Goal: Task Accomplishment & Management: Manage account settings

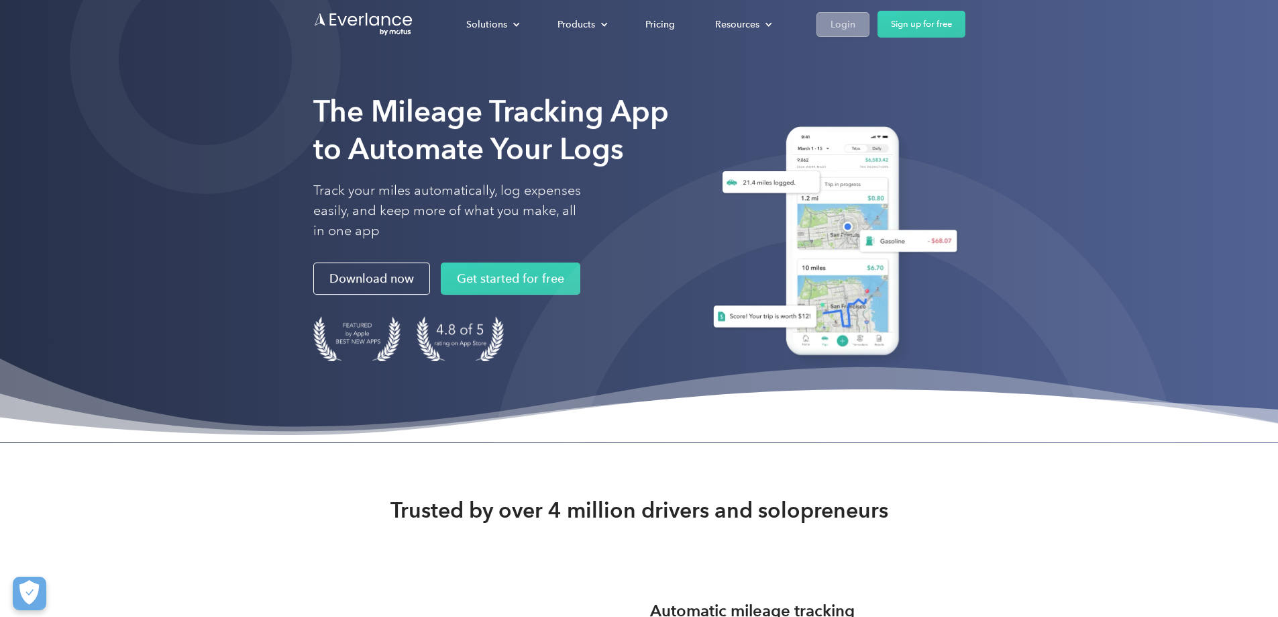
click at [856, 31] on div "Login" at bounding box center [843, 24] width 25 height 17
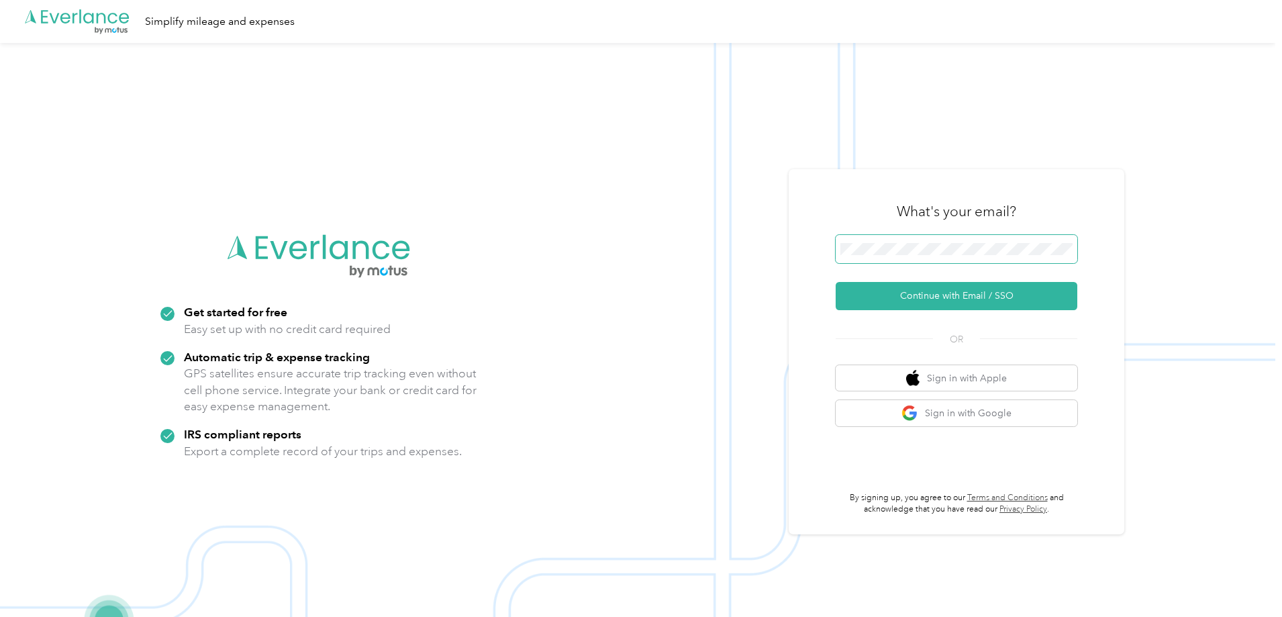
click at [922, 240] on span at bounding box center [956, 249] width 242 height 28
click at [911, 287] on button "Continue with Email / SSO" at bounding box center [956, 296] width 242 height 28
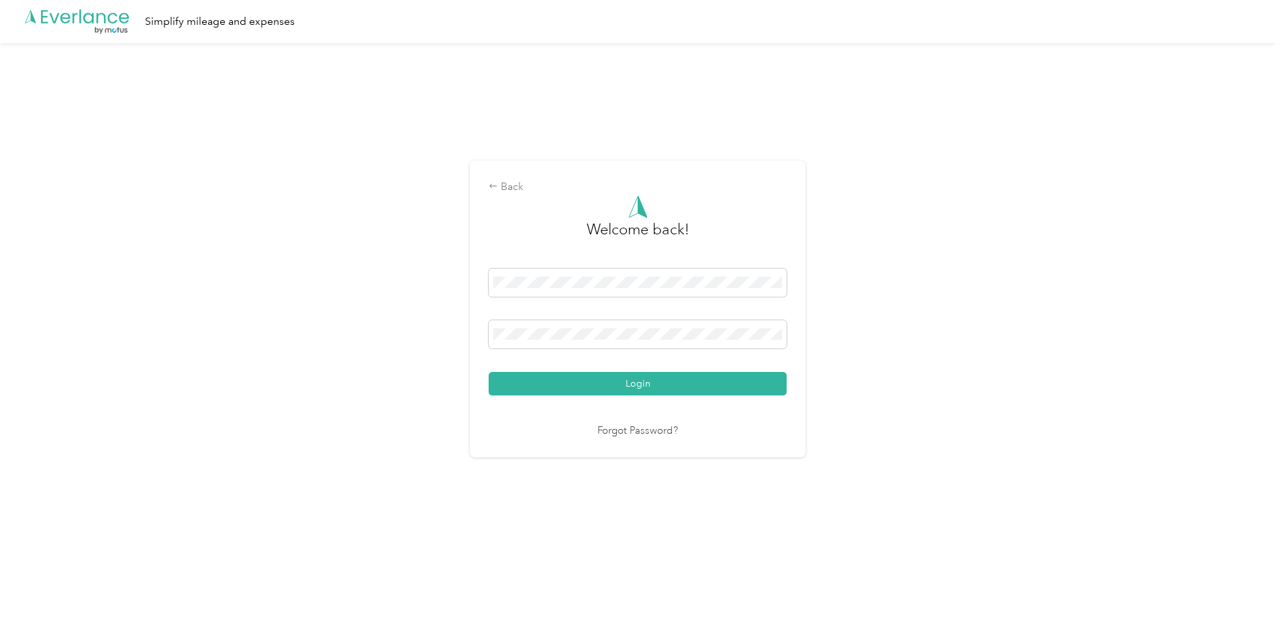
click at [682, 398] on div "Welcome back! Login Forgot Password?" at bounding box center [637, 317] width 298 height 244
click at [681, 386] on button "Login" at bounding box center [637, 383] width 298 height 23
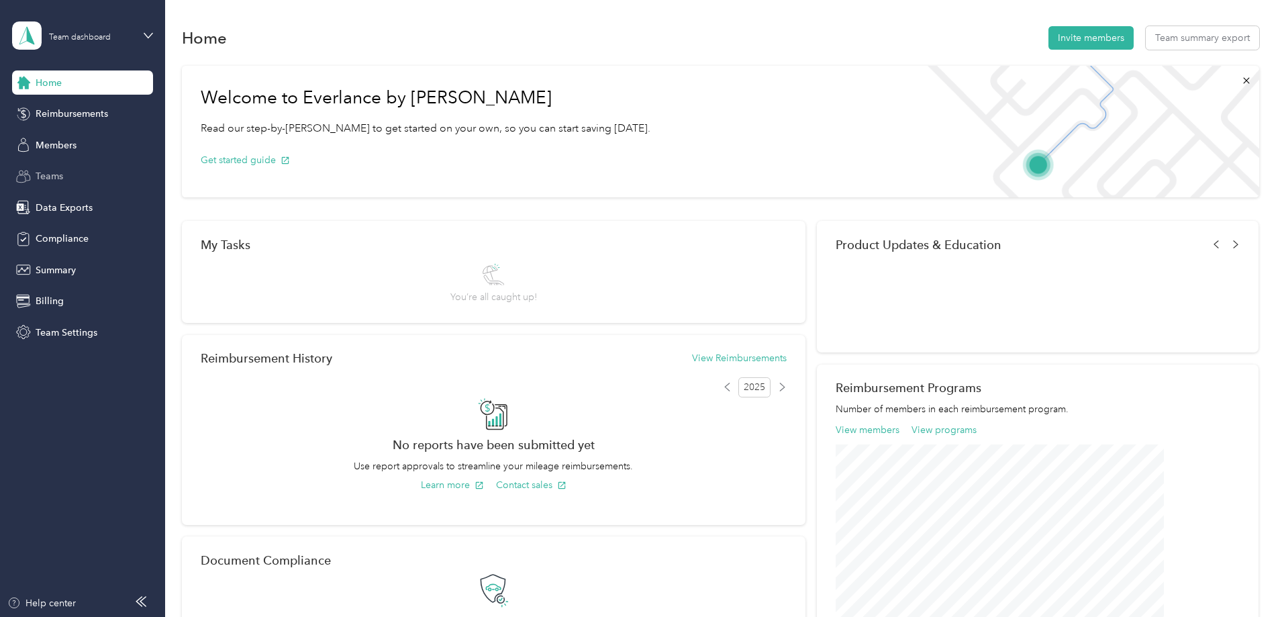
click at [71, 148] on span "Members" at bounding box center [56, 145] width 41 height 14
click at [68, 170] on div "Teams" at bounding box center [82, 176] width 141 height 24
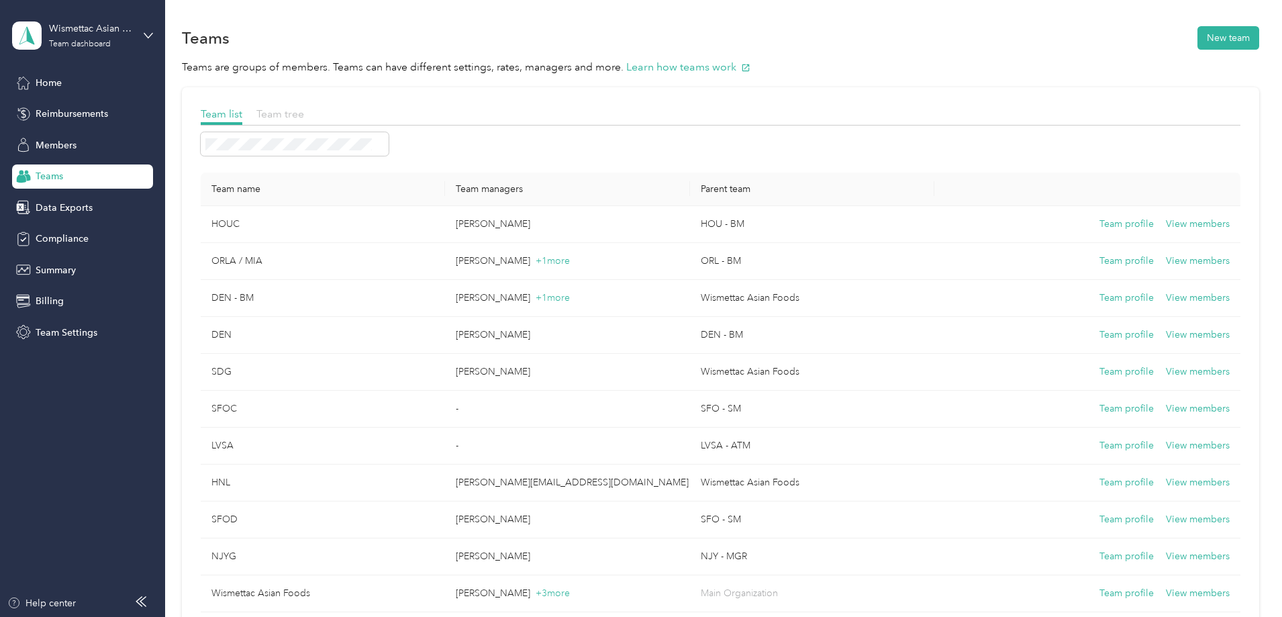
click at [304, 108] on span "Team tree" at bounding box center [280, 113] width 48 height 13
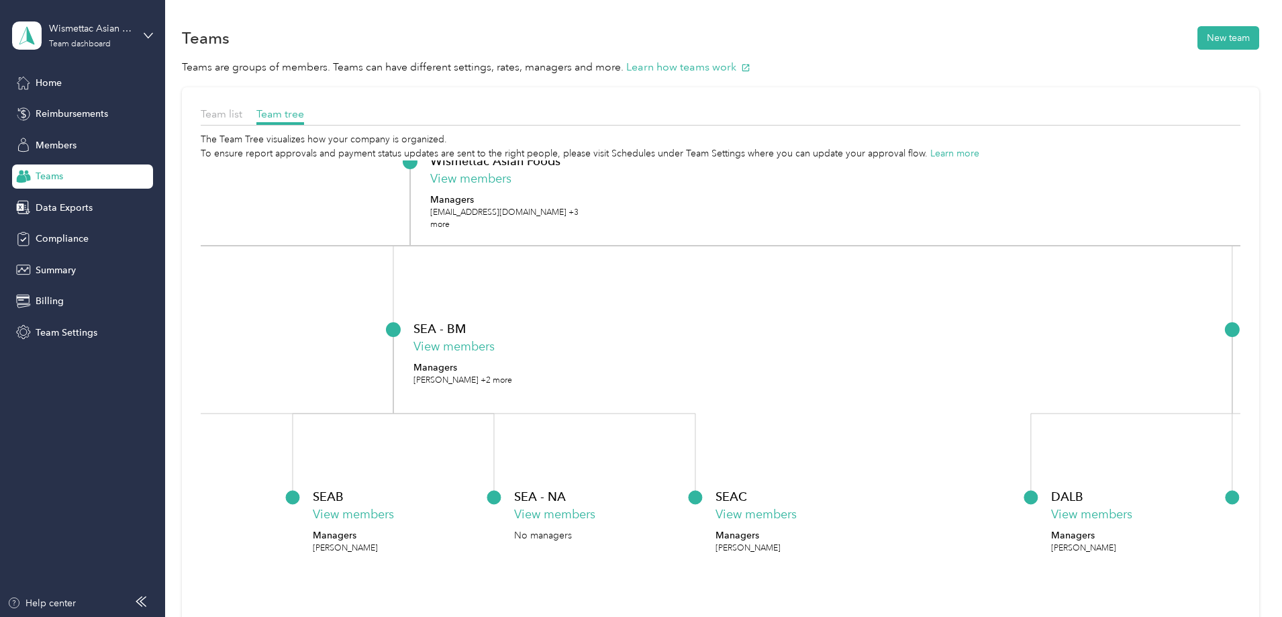
drag, startPoint x: 842, startPoint y: 419, endPoint x: 431, endPoint y: 150, distance: 491.0
click at [431, 150] on div "The Team Tree visualizes how your company is organized. To ensure report approv…" at bounding box center [720, 423] width 1039 height 583
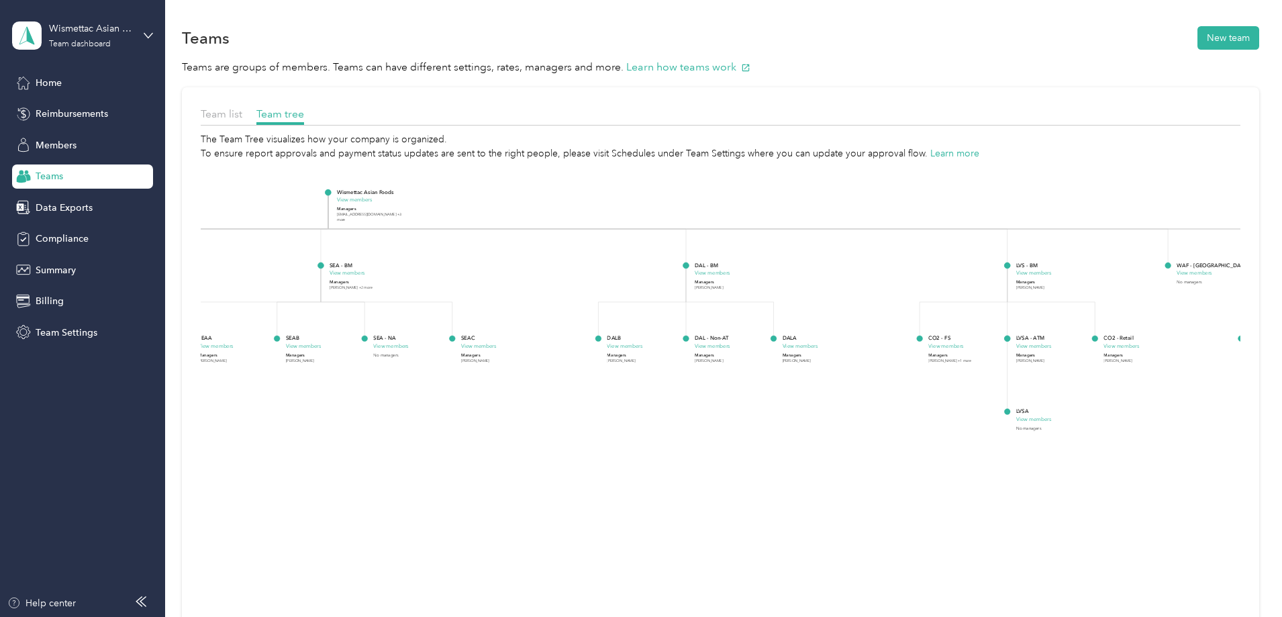
drag, startPoint x: 909, startPoint y: 366, endPoint x: 511, endPoint y: 435, distance: 403.9
click at [782, 393] on foreignobject "DALA View members Managers [PERSON_NAME]" at bounding box center [818, 363] width 73 height 58
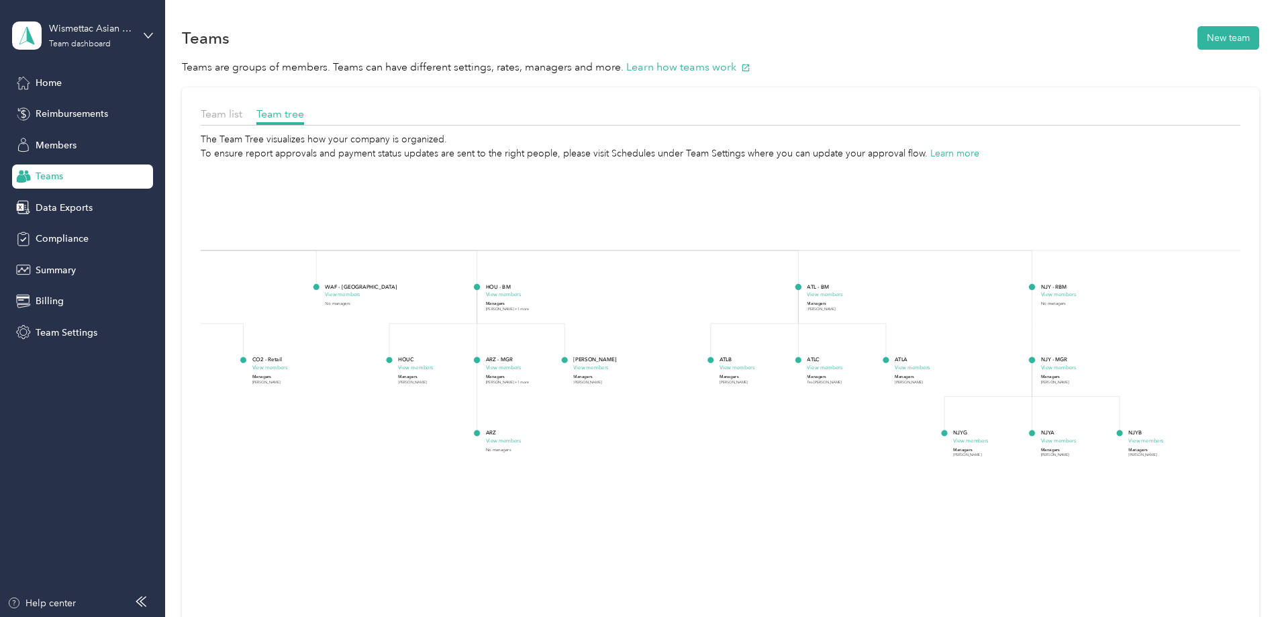
drag, startPoint x: 1068, startPoint y: 445, endPoint x: 246, endPoint y: 319, distance: 830.9
click at [246, 319] on div "Team list Team tree The Team Tree visualizes how your company is organized. To …" at bounding box center [720, 414] width 1077 height 654
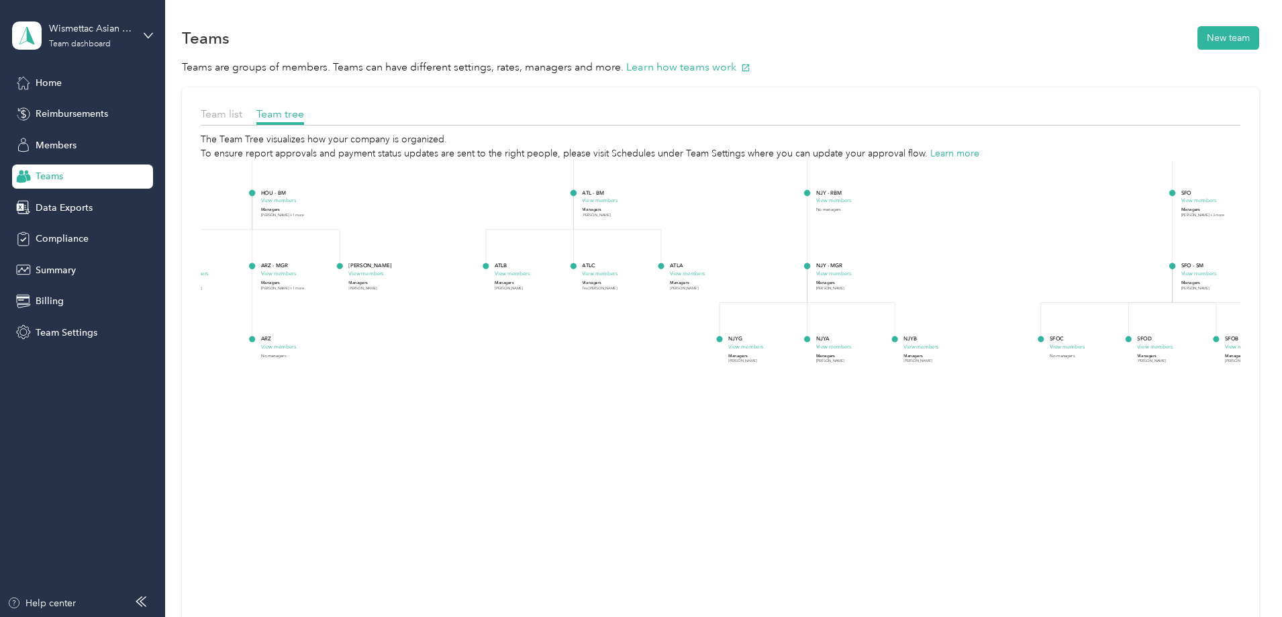
drag, startPoint x: 882, startPoint y: 311, endPoint x: 615, endPoint y: 314, distance: 267.8
click at [1035, 294] on icon "Wismettac Asian Foods View members Managers success+wismettac@everlance.com +3 …" at bounding box center [720, 437] width 1039 height 555
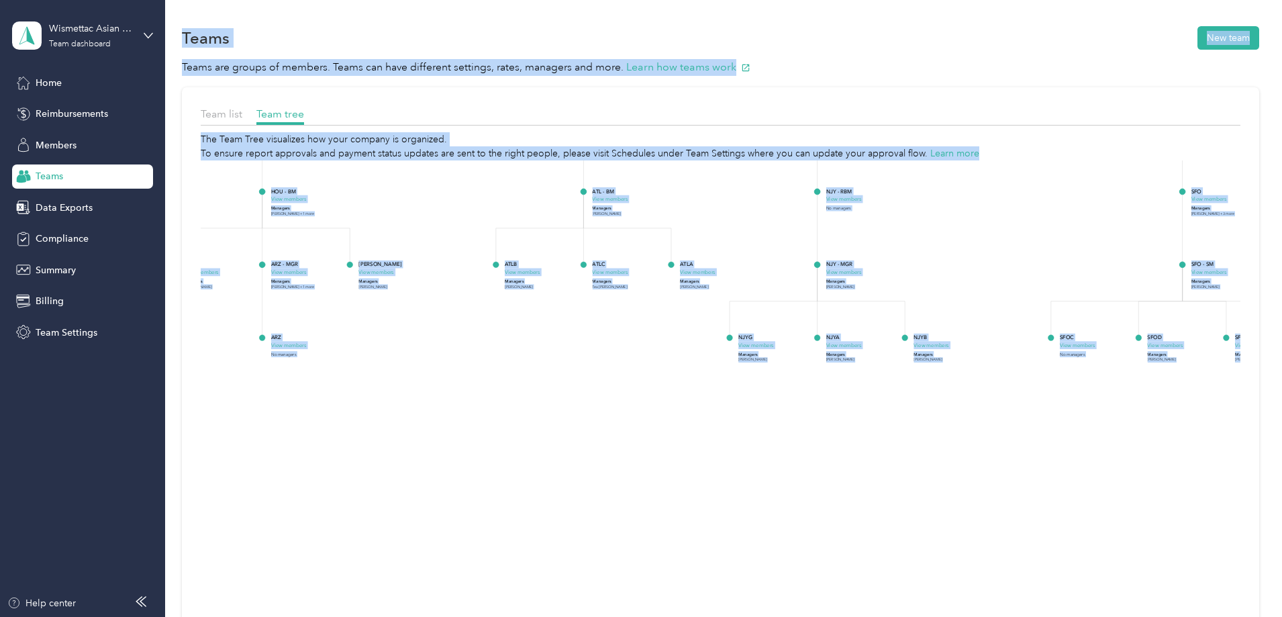
drag, startPoint x: 152, startPoint y: 314, endPoint x: 856, endPoint y: 313, distance: 703.2
click at [856, 313] on section "Wismettac Asian Foods Team dashboard Home Reimbursements Members Teams Data Exp…" at bounding box center [637, 308] width 1275 height 617
click at [1174, 309] on div "Team list Team tree The Team Tree visualizes how your company is organized. To …" at bounding box center [720, 414] width 1077 height 654
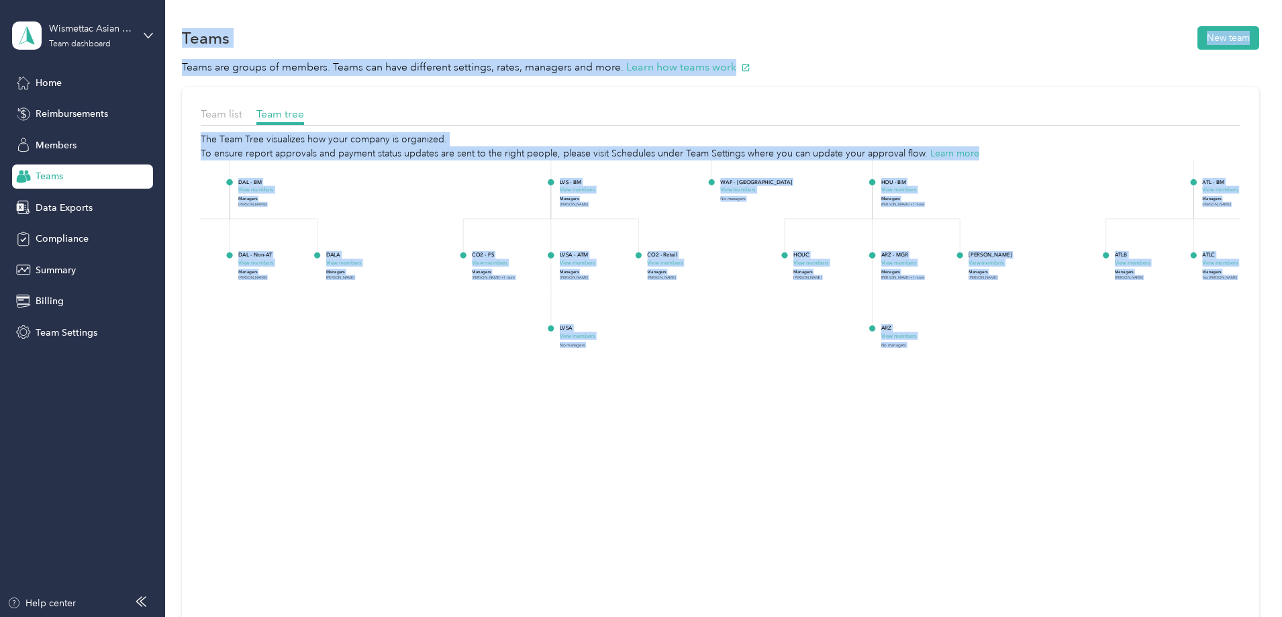
drag, startPoint x: 568, startPoint y: 318, endPoint x: 1098, endPoint y: 318, distance: 529.4
click at [1098, 318] on icon "Wismettac Asian Foods View members Managers success+wismettac@everlance.com +3 …" at bounding box center [720, 437] width 1039 height 555
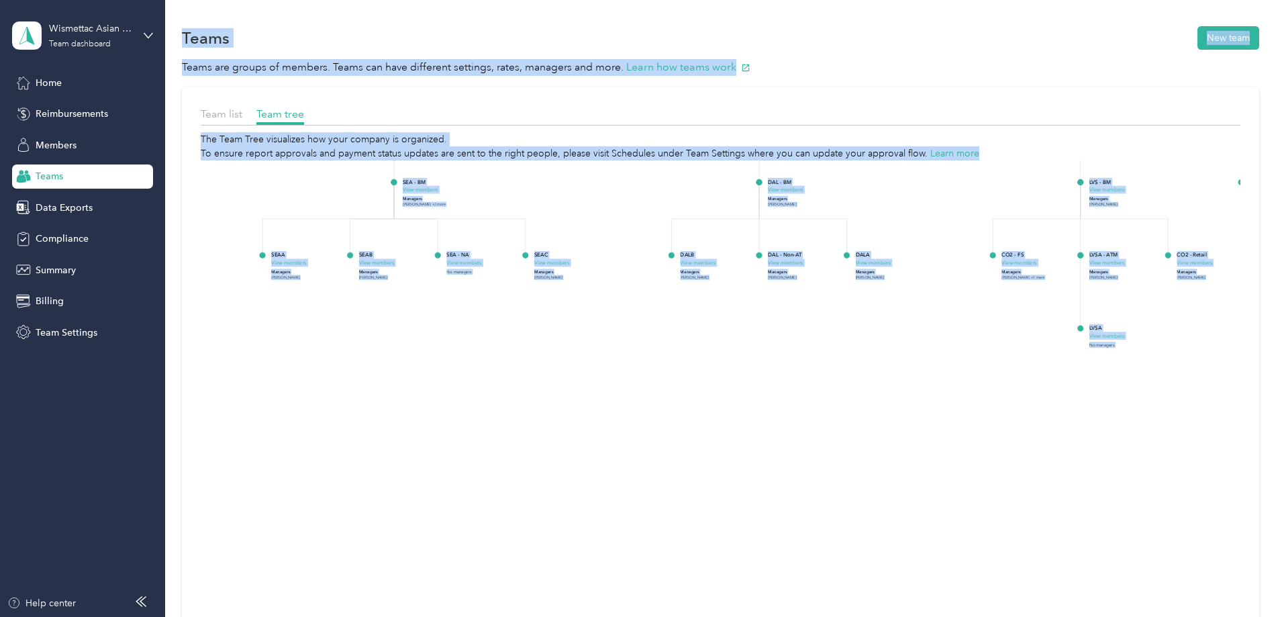
click at [1105, 319] on icon "Wismettac Asian Foods View members Managers success+wismettac@everlance.com +3 …" at bounding box center [720, 437] width 1039 height 555
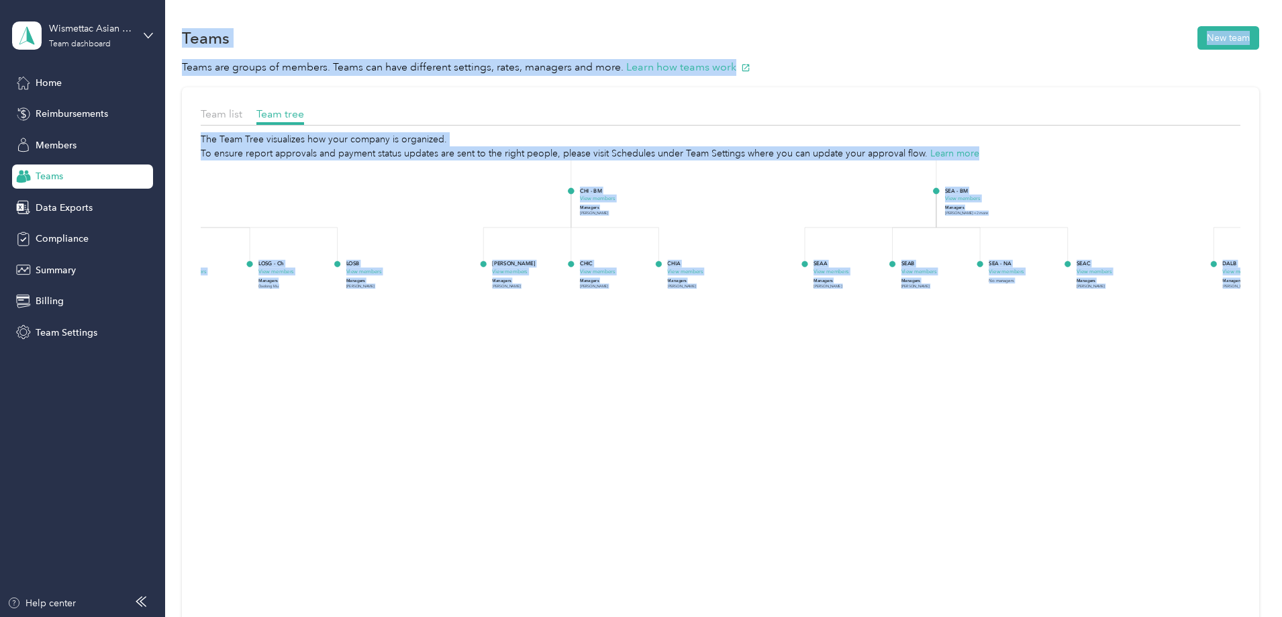
click at [247, 350] on div "Team list Team tree The Team Tree visualizes how your company is organized. To …" at bounding box center [720, 414] width 1077 height 654
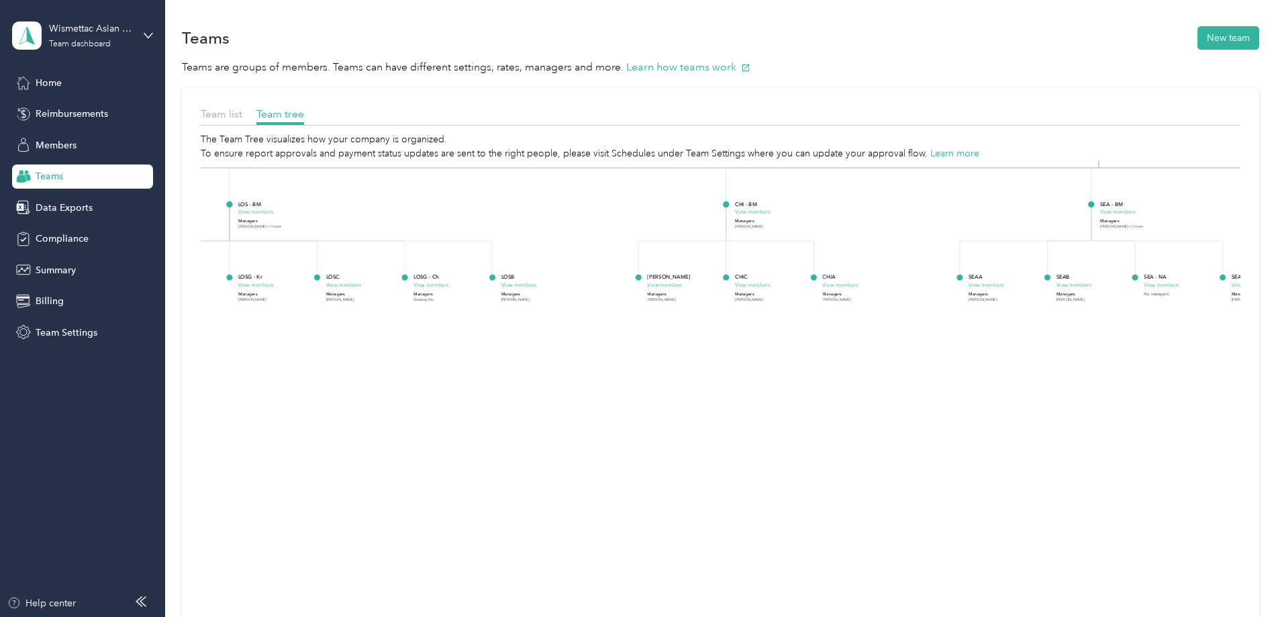
drag, startPoint x: 386, startPoint y: 327, endPoint x: 783, endPoint y: 339, distance: 396.7
click at [782, 340] on icon "Wismettac Asian Foods View members Managers success+wismettac@everlance.com +3 …" at bounding box center [720, 437] width 1039 height 555
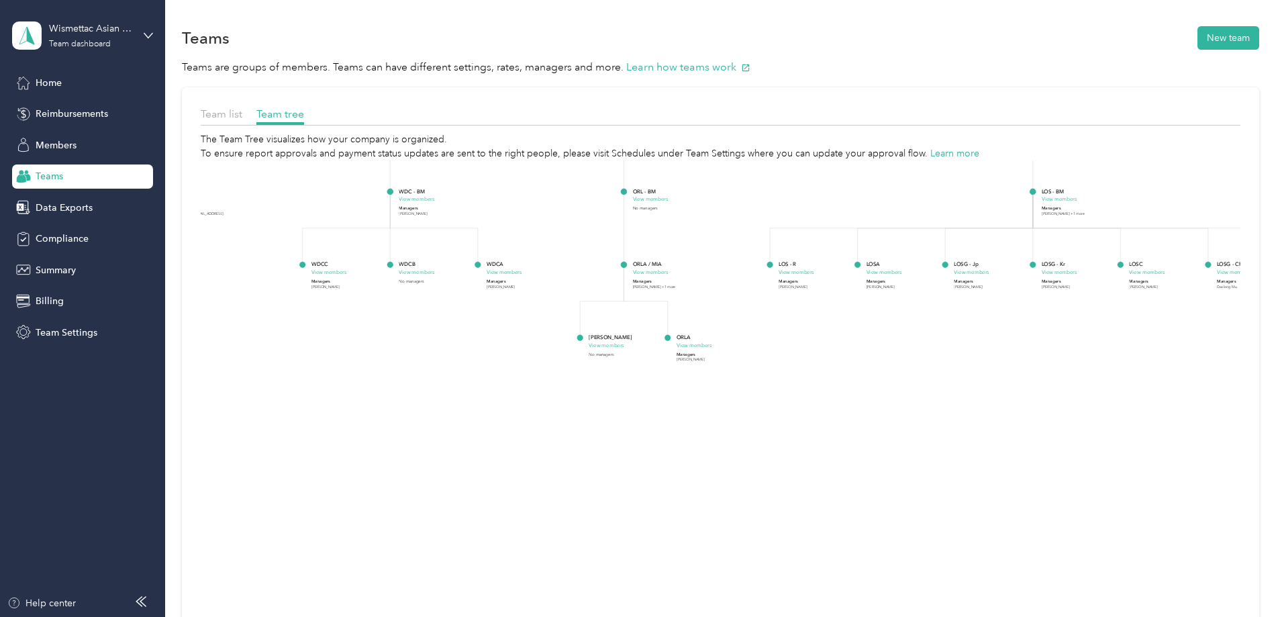
drag, startPoint x: 565, startPoint y: 340, endPoint x: 1072, endPoint y: 325, distance: 506.8
click at [1124, 327] on icon "Wismettac Asian Foods View members Managers success+wismettac@everlance.com +3 …" at bounding box center [720, 437] width 1039 height 555
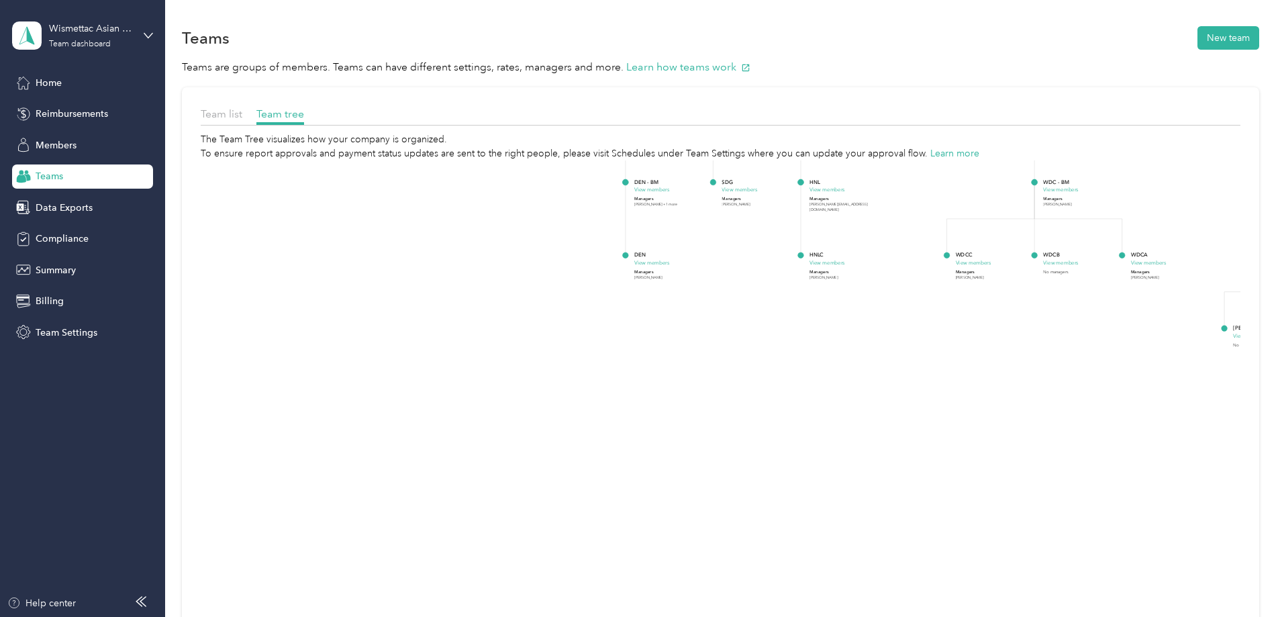
drag, startPoint x: 545, startPoint y: 331, endPoint x: 1185, endPoint y: 323, distance: 640.2
click at [1185, 323] on div "Team list Team tree The Team Tree visualizes how your company is organized. To …" at bounding box center [720, 414] width 1077 height 654
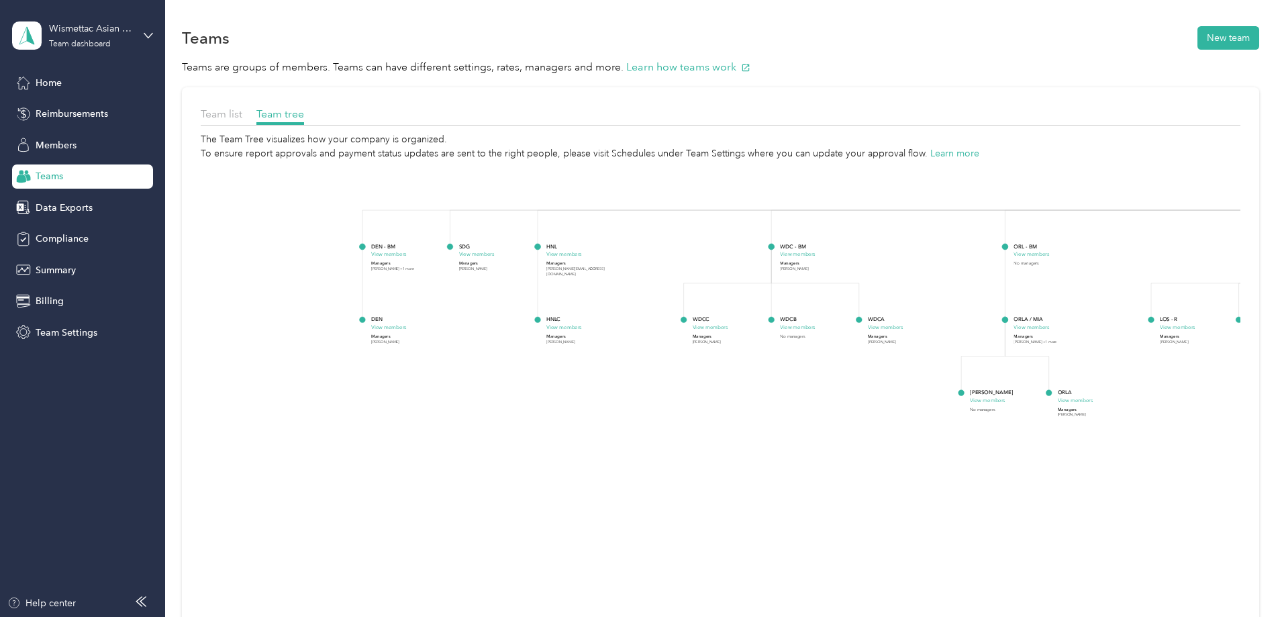
drag, startPoint x: 860, startPoint y: 319, endPoint x: 551, endPoint y: 389, distance: 317.3
click at [553, 389] on icon "Wismettac Asian Foods View members Managers success+wismettac@everlance.com +3 …" at bounding box center [720, 437] width 1039 height 555
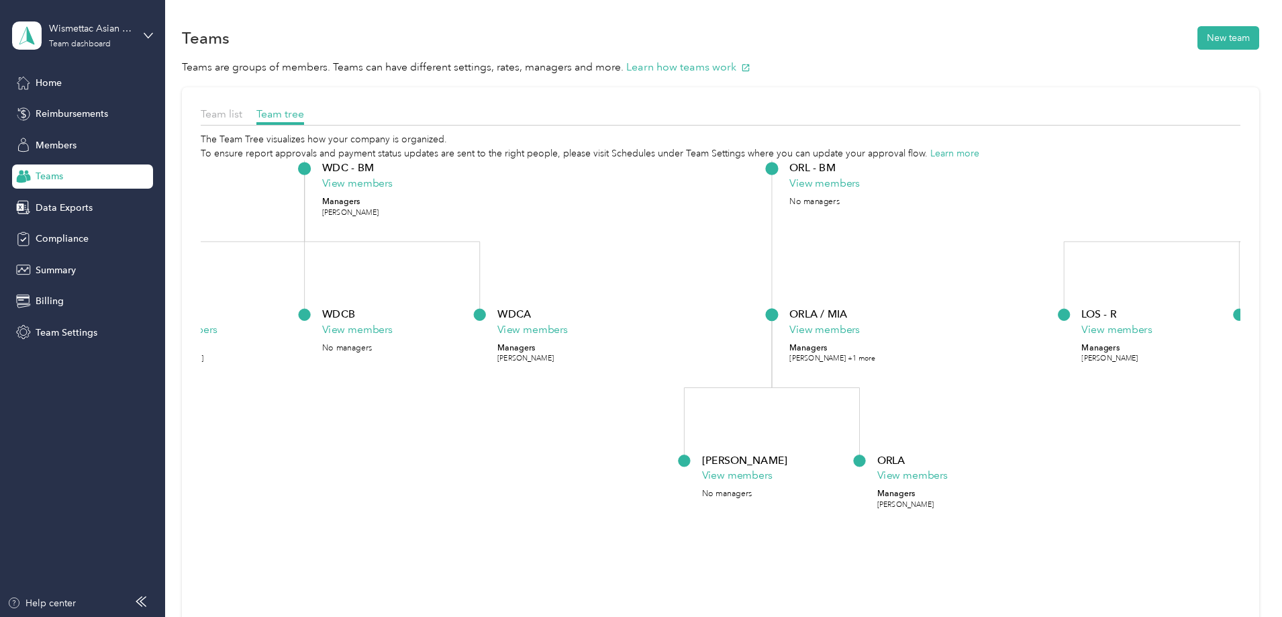
drag, startPoint x: 917, startPoint y: 369, endPoint x: 460, endPoint y: 376, distance: 457.0
click at [497, 376] on foreignobject "WDCA View members Managers Kelvin Chen" at bounding box center [570, 364] width 146 height 117
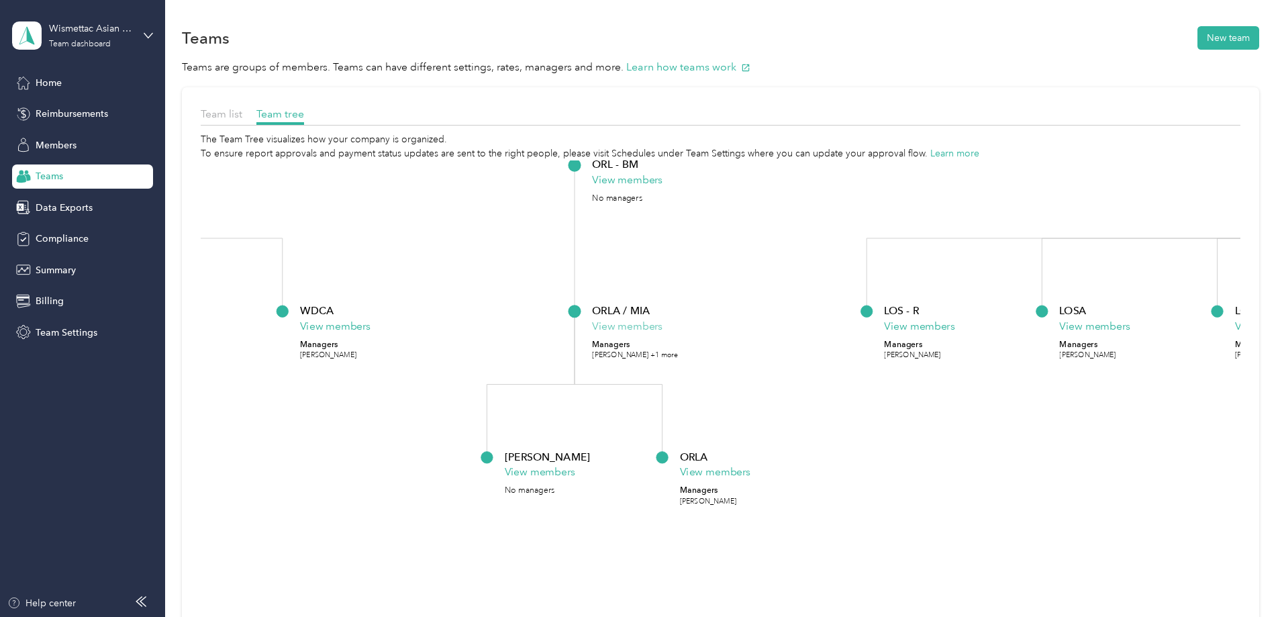
click at [662, 331] on button "View members" at bounding box center [627, 326] width 70 height 16
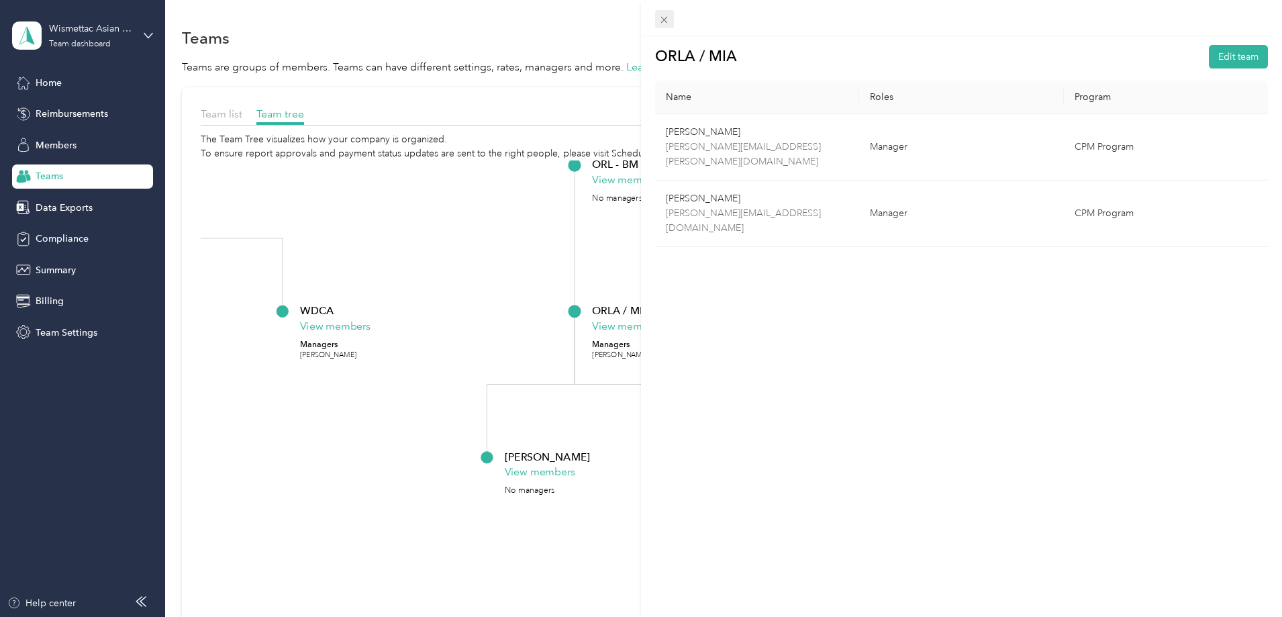
click at [668, 21] on icon at bounding box center [663, 19] width 11 height 11
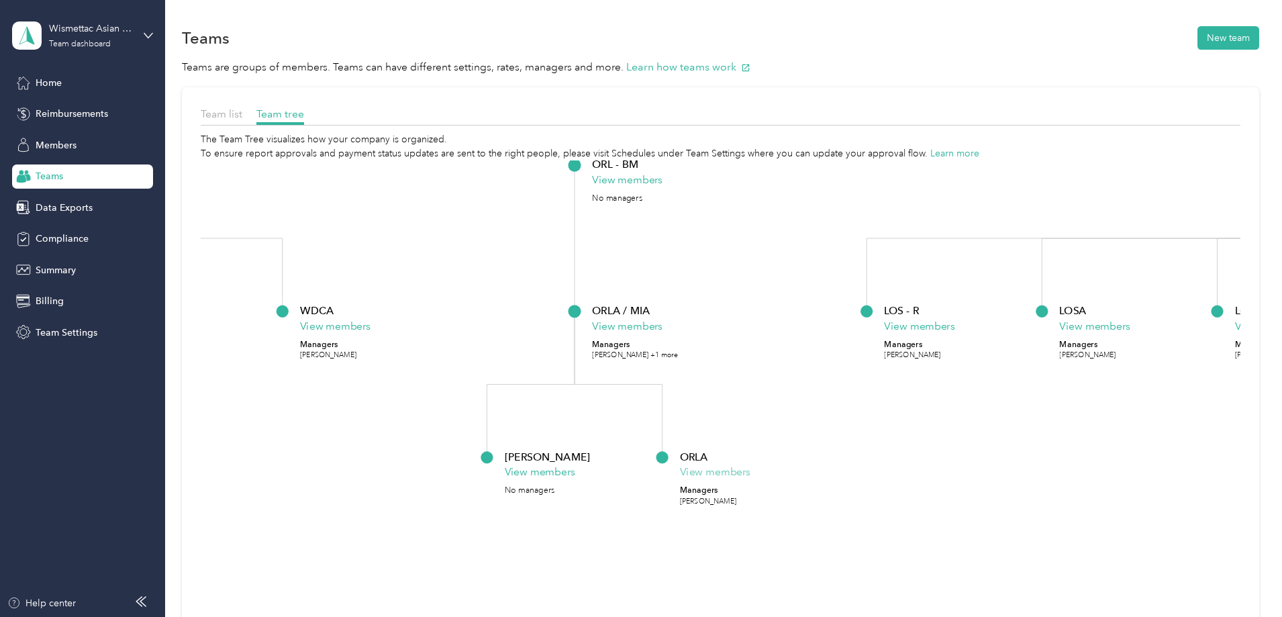
click at [750, 476] on button "View members" at bounding box center [715, 472] width 70 height 16
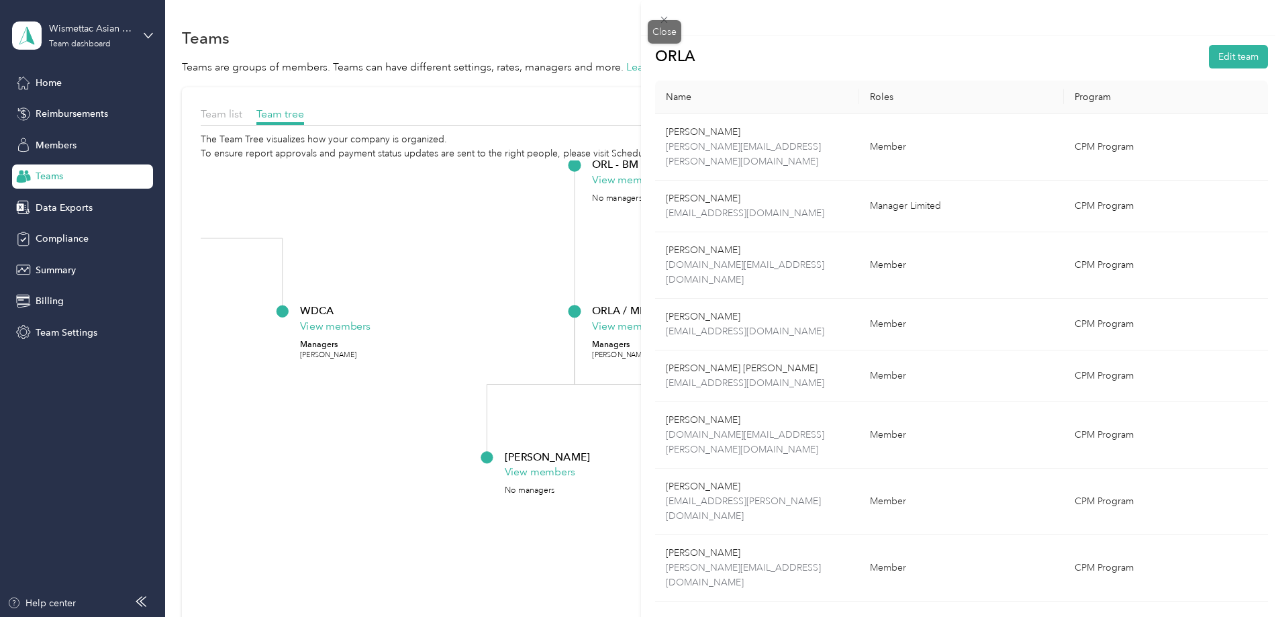
click at [660, 21] on icon at bounding box center [663, 19] width 11 height 11
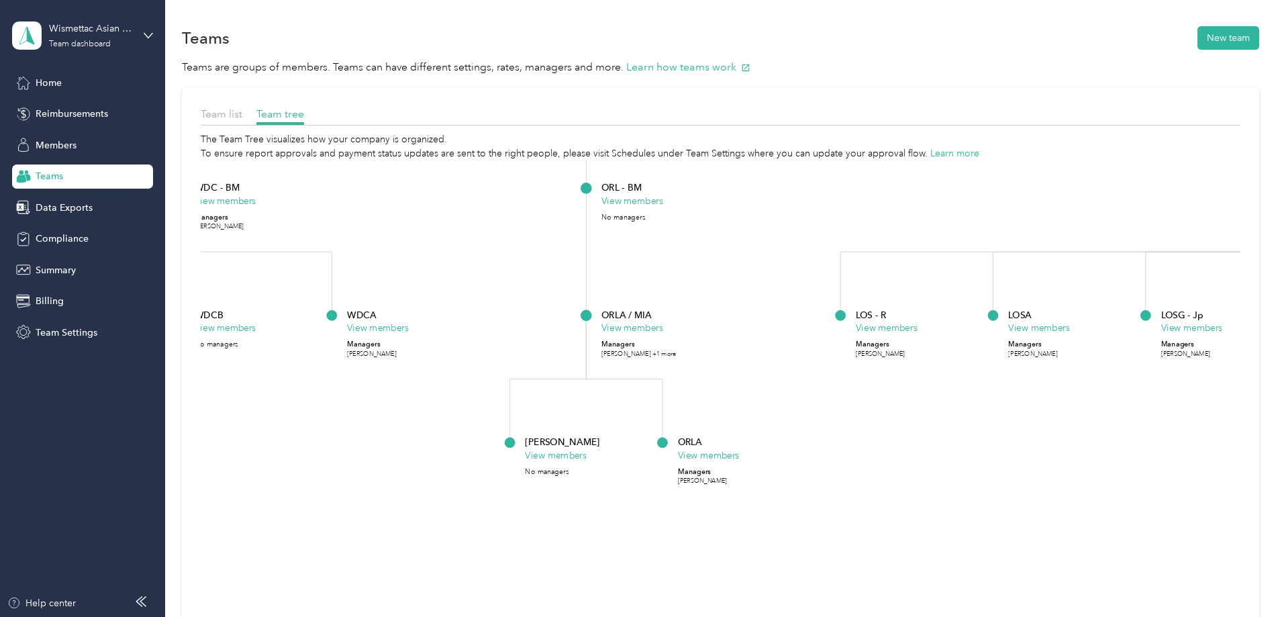
click at [804, 474] on div "ORLA View members Managers Chenyi Liu" at bounding box center [741, 460] width 127 height 50
click at [739, 456] on button "View members" at bounding box center [709, 454] width 62 height 13
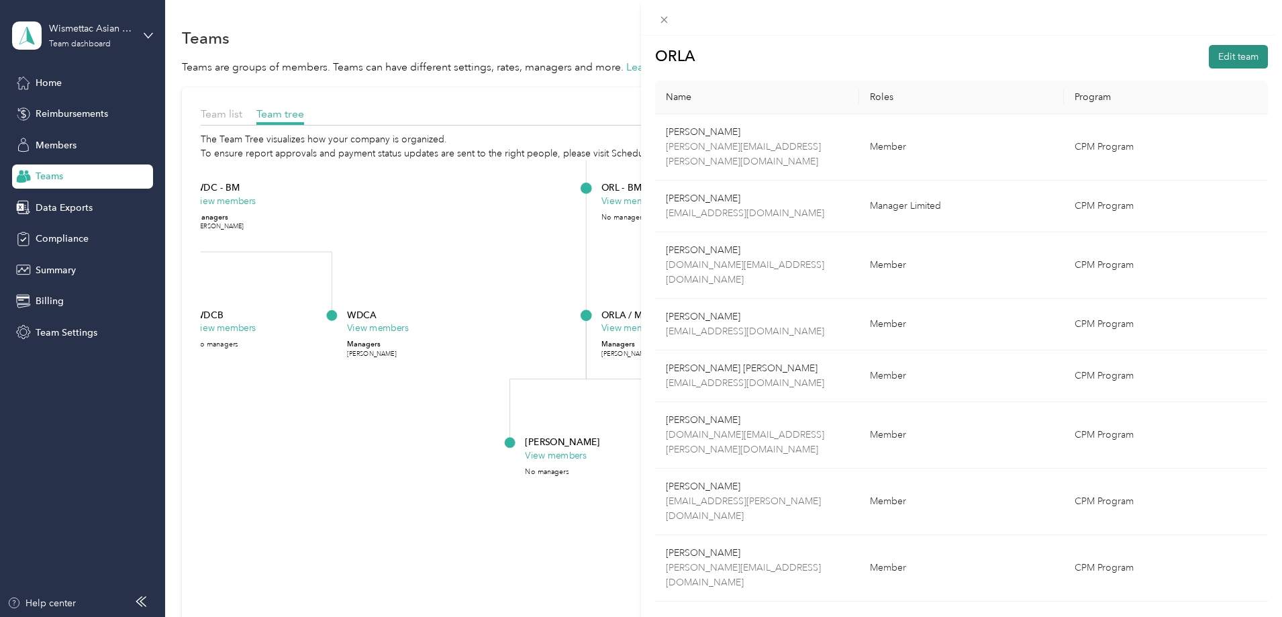
click at [1230, 64] on button "Edit team" at bounding box center [1237, 56] width 59 height 23
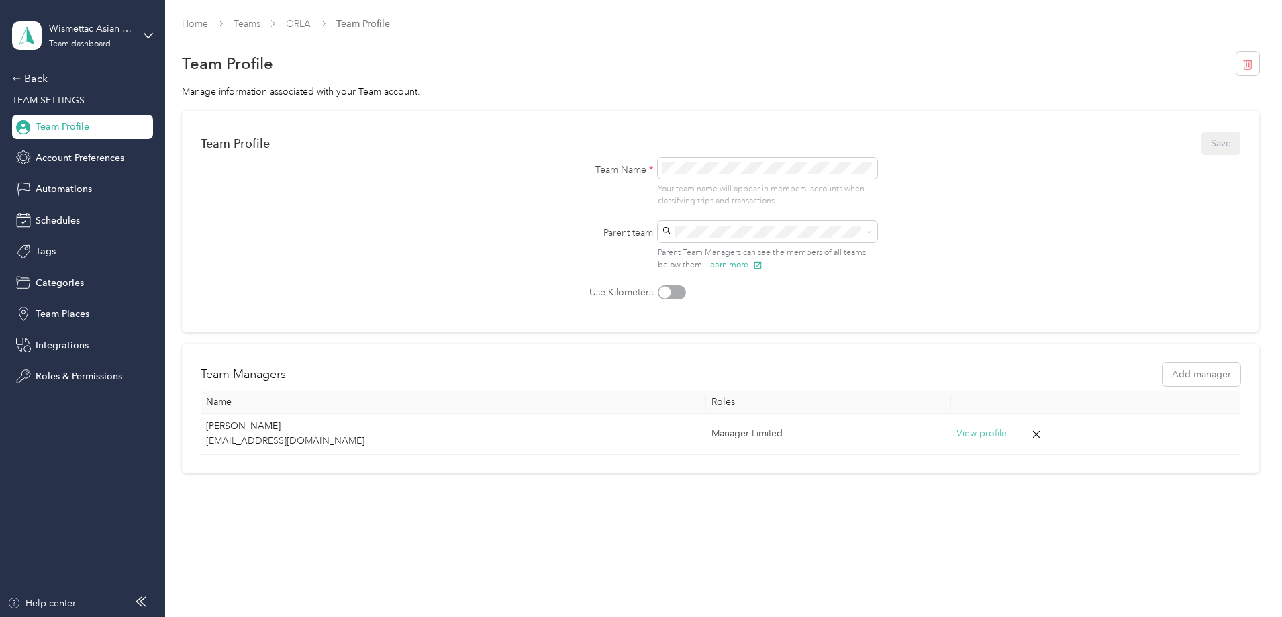
click at [260, 30] on span "Teams" at bounding box center [247, 24] width 27 height 14
click at [260, 24] on link "Teams" at bounding box center [247, 23] width 27 height 11
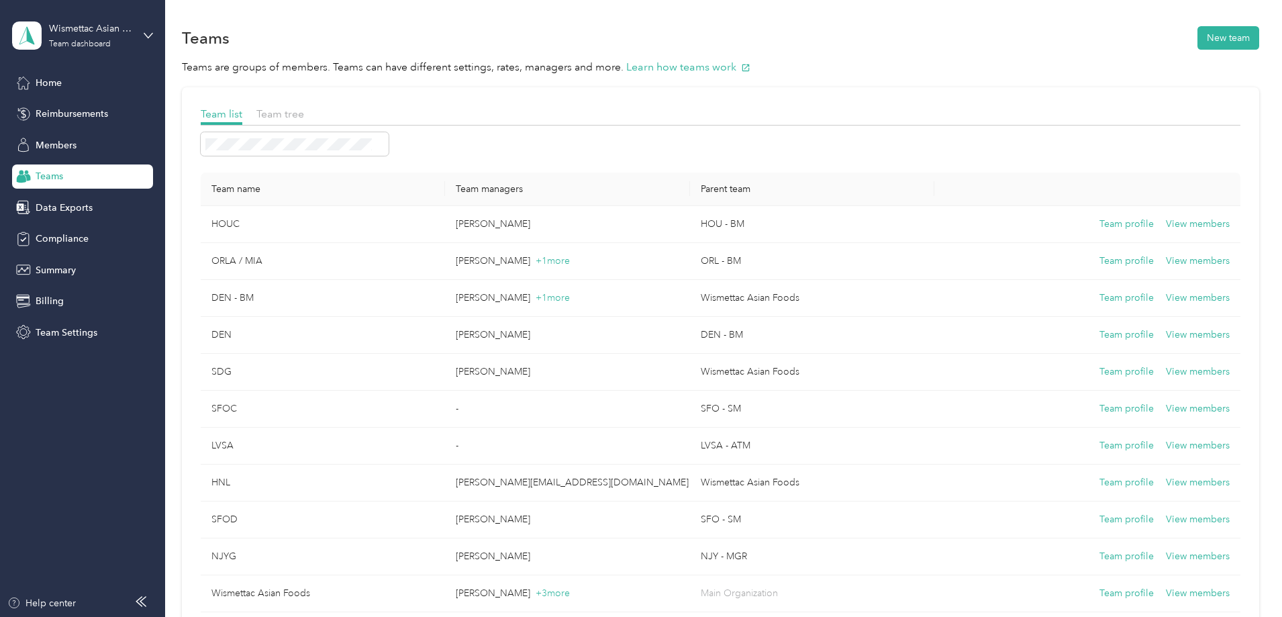
click at [384, 122] on div "Team list Team tree" at bounding box center [720, 115] width 1039 height 19
click at [304, 116] on span "Team tree" at bounding box center [280, 113] width 48 height 13
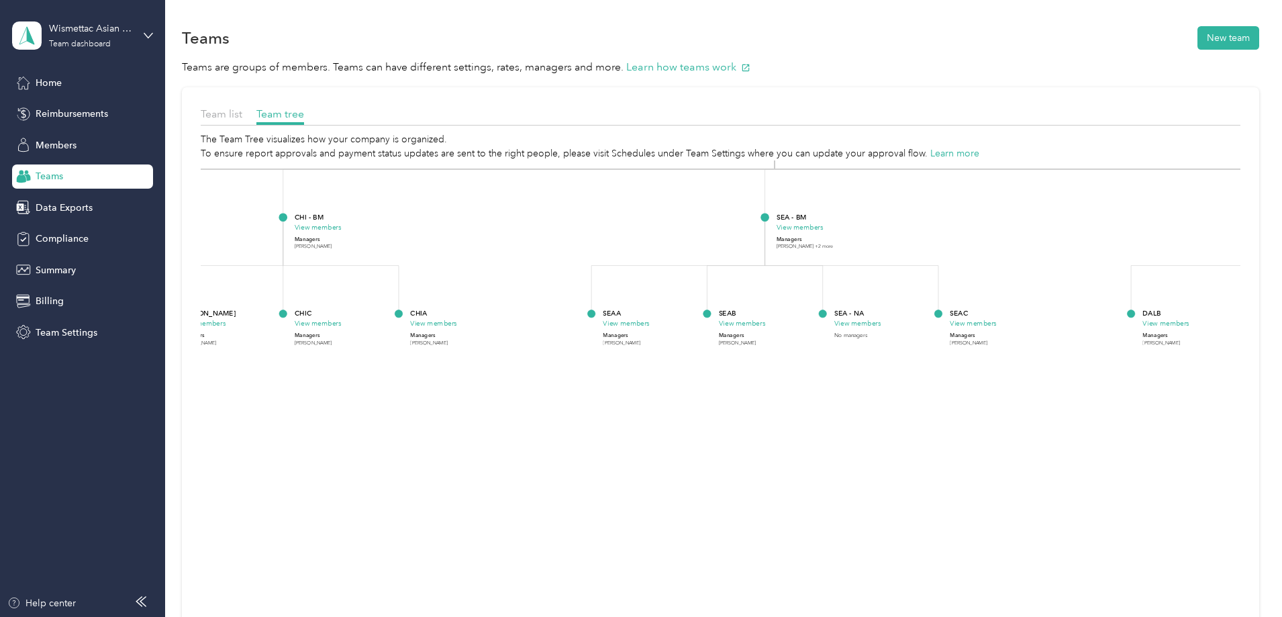
drag, startPoint x: 890, startPoint y: 295, endPoint x: 962, endPoint y: 233, distance: 94.2
click at [873, 233] on div "SEA - BM View members Managers Noriko Hibi +2 more" at bounding box center [824, 230] width 97 height 38
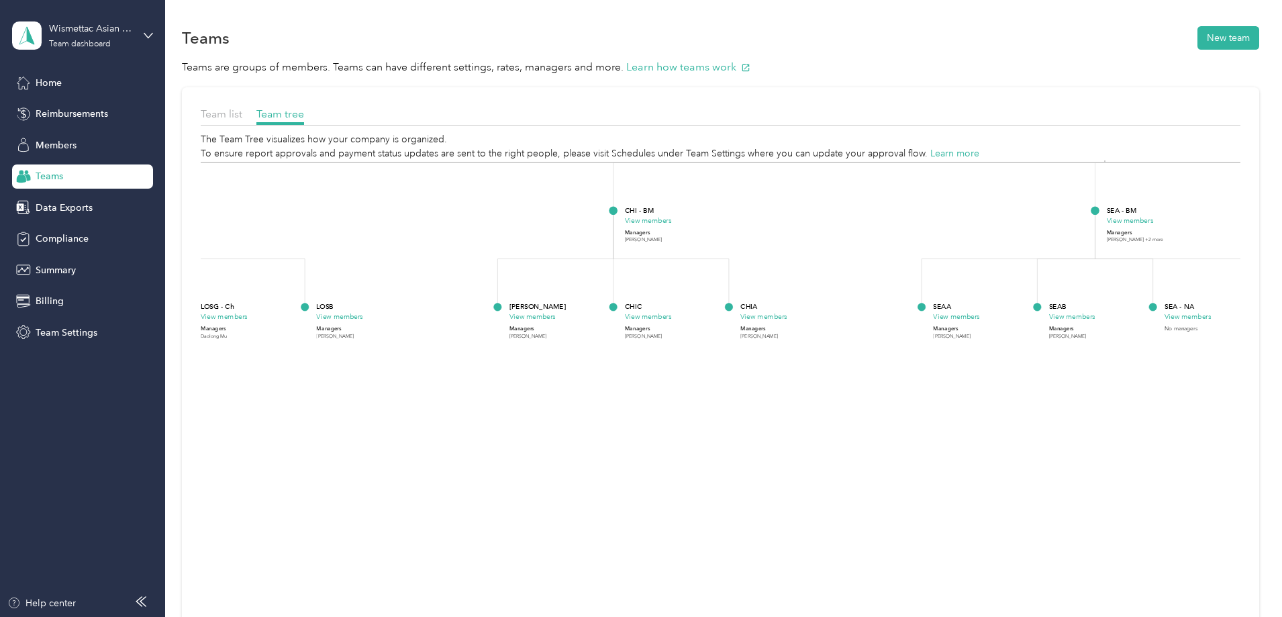
drag, startPoint x: 523, startPoint y: 244, endPoint x: 820, endPoint y: 252, distance: 297.4
click at [820, 252] on icon "Wismettac Asian Foods View members Managers success+wismettac@everlance.com +3 …" at bounding box center [720, 437] width 1039 height 555
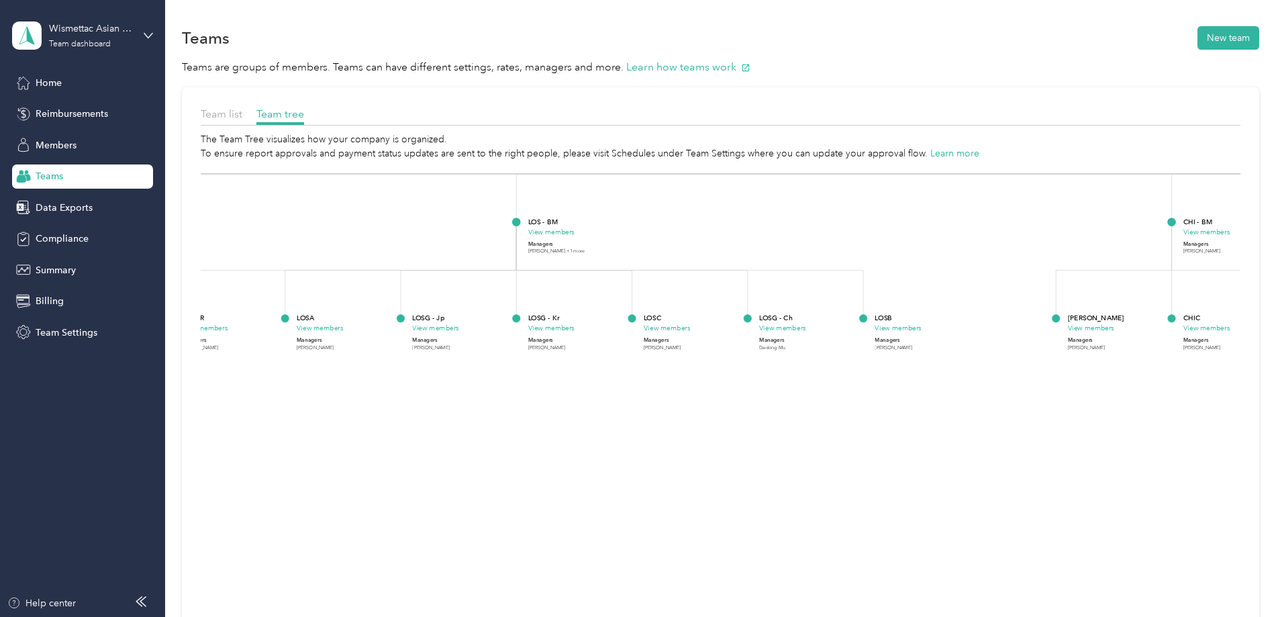
drag, startPoint x: 550, startPoint y: 251, endPoint x: 1108, endPoint y: 262, distance: 558.4
click at [1108, 262] on icon "Wismettac Asian Foods View members Managers success+wismettac@everlance.com +3 …" at bounding box center [720, 437] width 1039 height 555
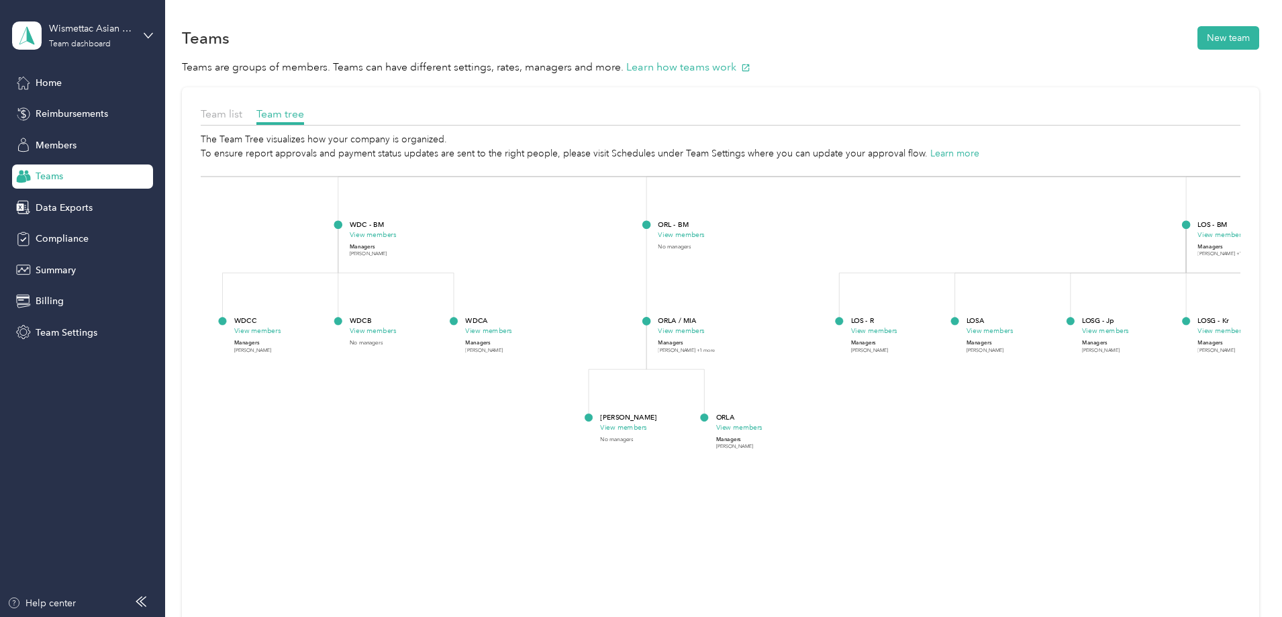
drag, startPoint x: 540, startPoint y: 248, endPoint x: 1170, endPoint y: 251, distance: 629.4
click at [1170, 251] on div "Team list Team tree The Team Tree visualizes how your company is organized. To …" at bounding box center [720, 414] width 1077 height 654
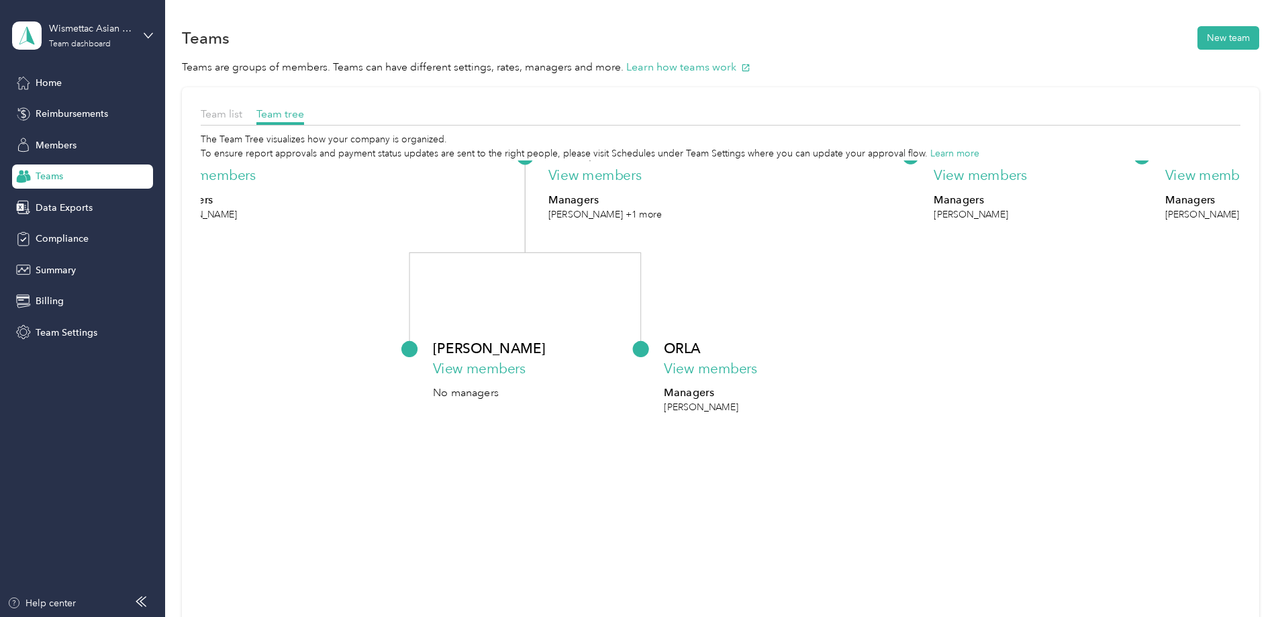
drag, startPoint x: 844, startPoint y: 400, endPoint x: 884, endPoint y: 301, distance: 107.2
click at [884, 301] on icon "Wismettac Asian Foods View members Managers success+wismettac@everlance.com +3 …" at bounding box center [720, 437] width 1039 height 555
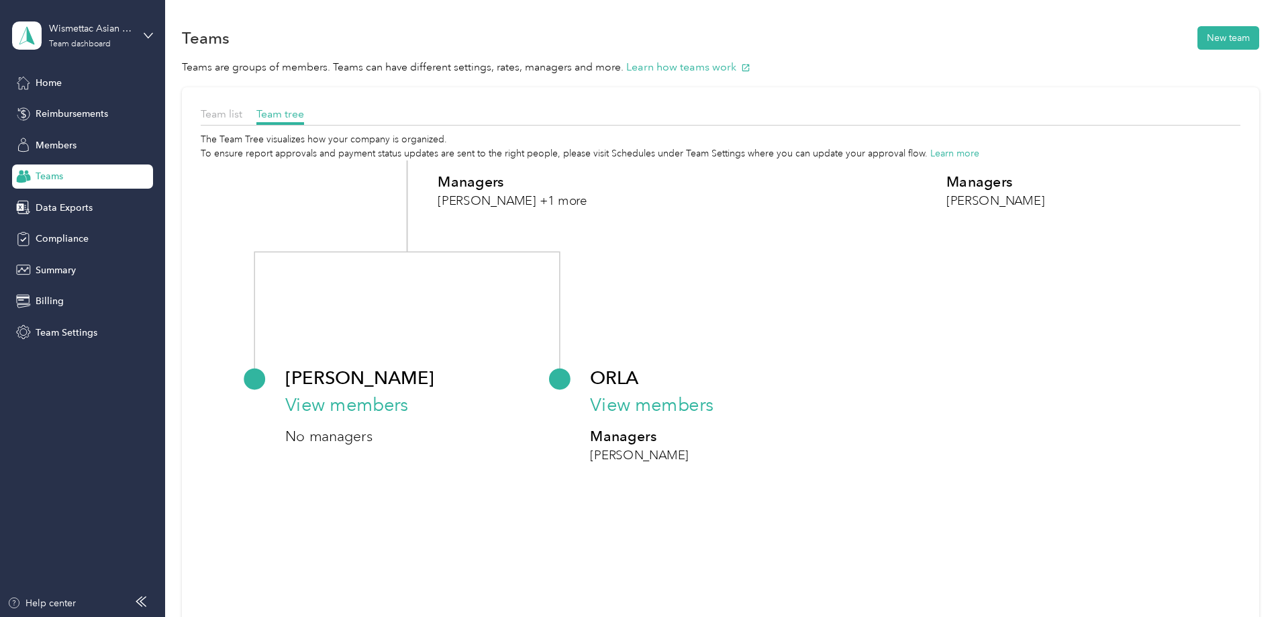
drag, startPoint x: 771, startPoint y: 321, endPoint x: 794, endPoint y: 385, distance: 67.9
click at [794, 384] on icon "Wismettac Asian Foods View members Managers success+wismettac@everlance.com +3 …" at bounding box center [720, 437] width 1039 height 555
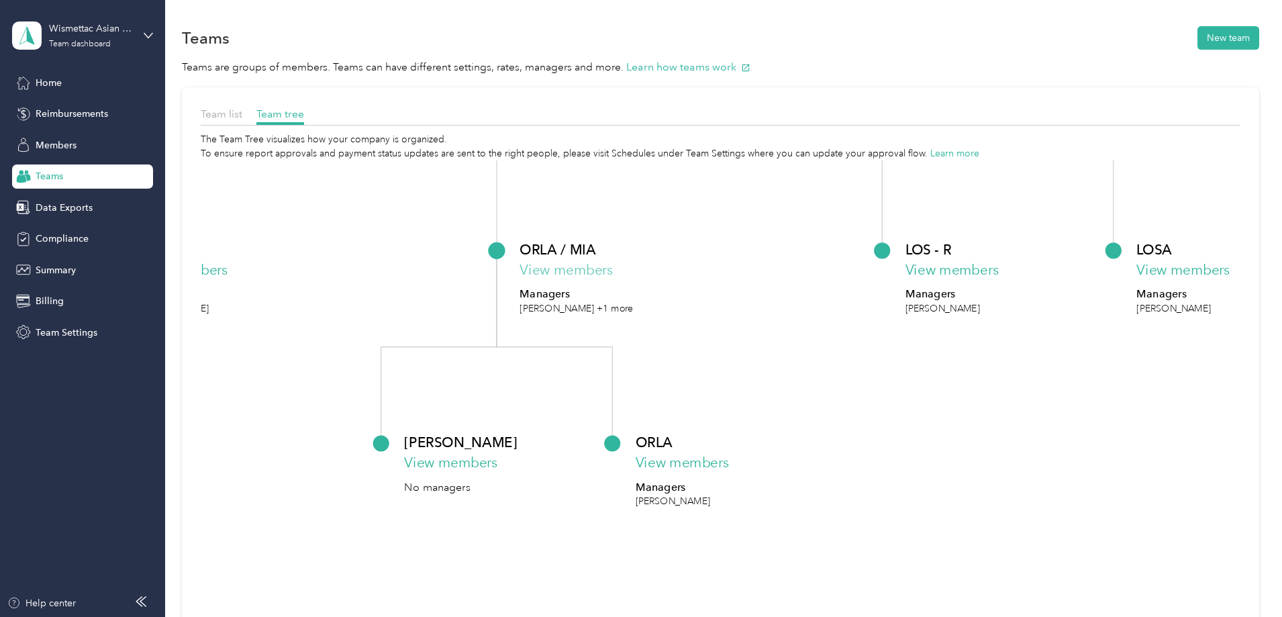
click at [613, 272] on button "View members" at bounding box center [565, 270] width 93 height 21
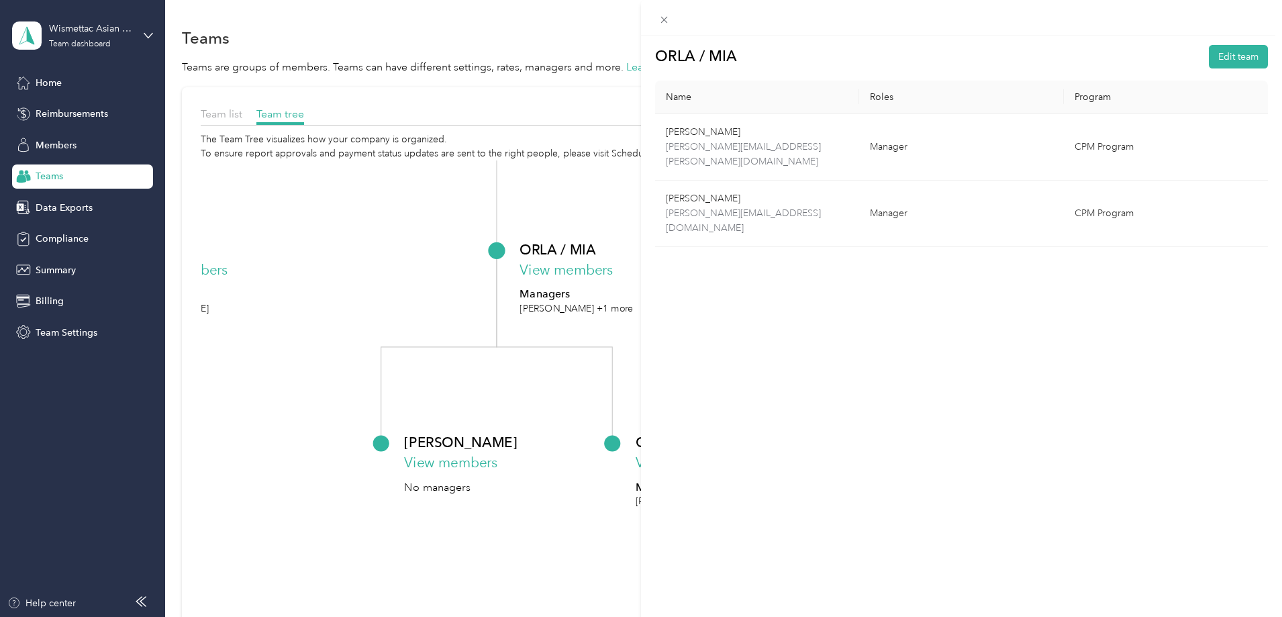
click at [658, 29] on div at bounding box center [961, 18] width 641 height 36
click at [658, 23] on icon at bounding box center [663, 19] width 11 height 11
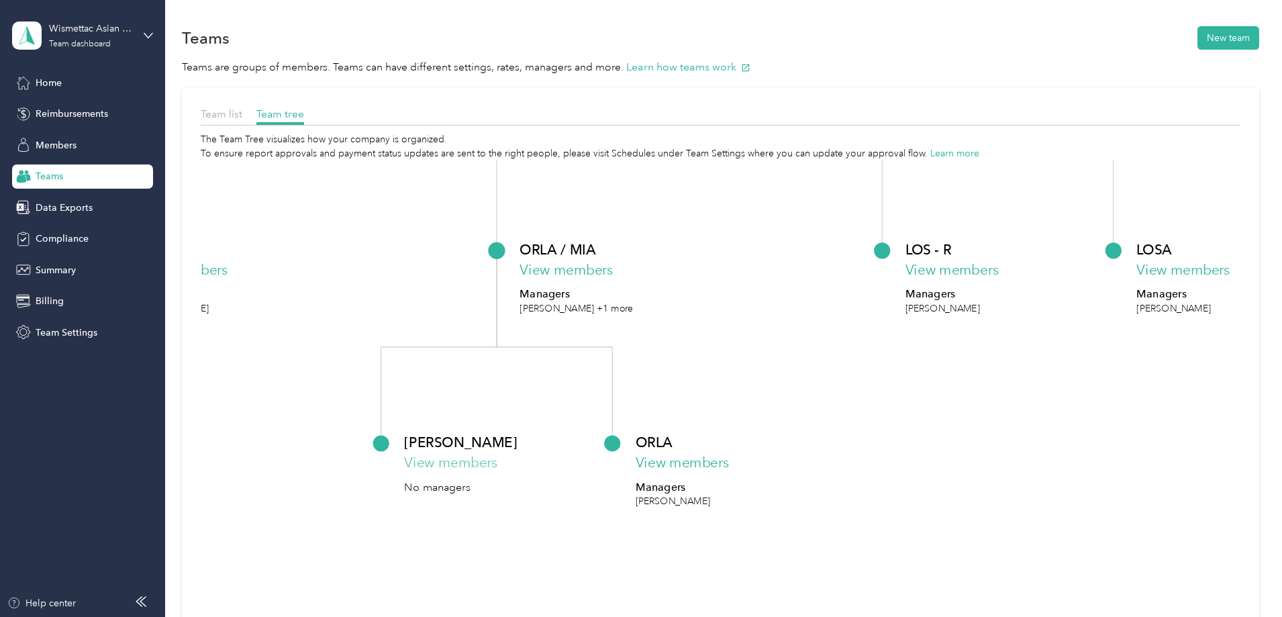
click at [497, 461] on button "View members" at bounding box center [450, 462] width 93 height 21
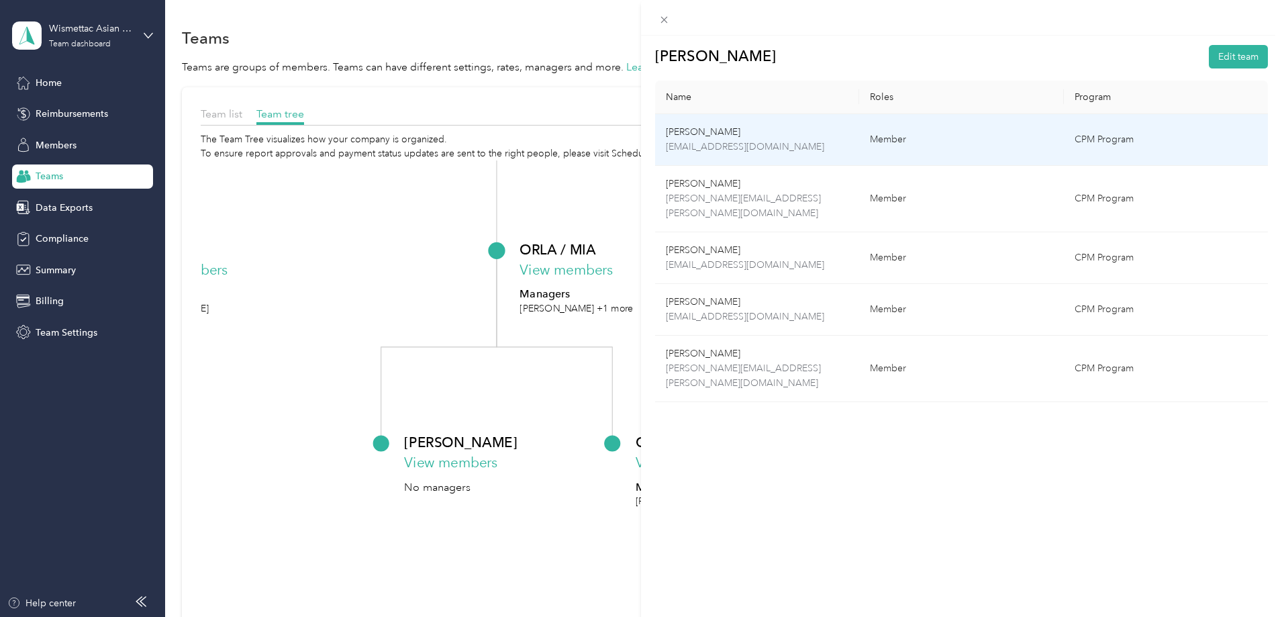
click at [785, 154] on td "Liang Cheng liang.cheng@wismettacusa.com" at bounding box center [757, 140] width 204 height 52
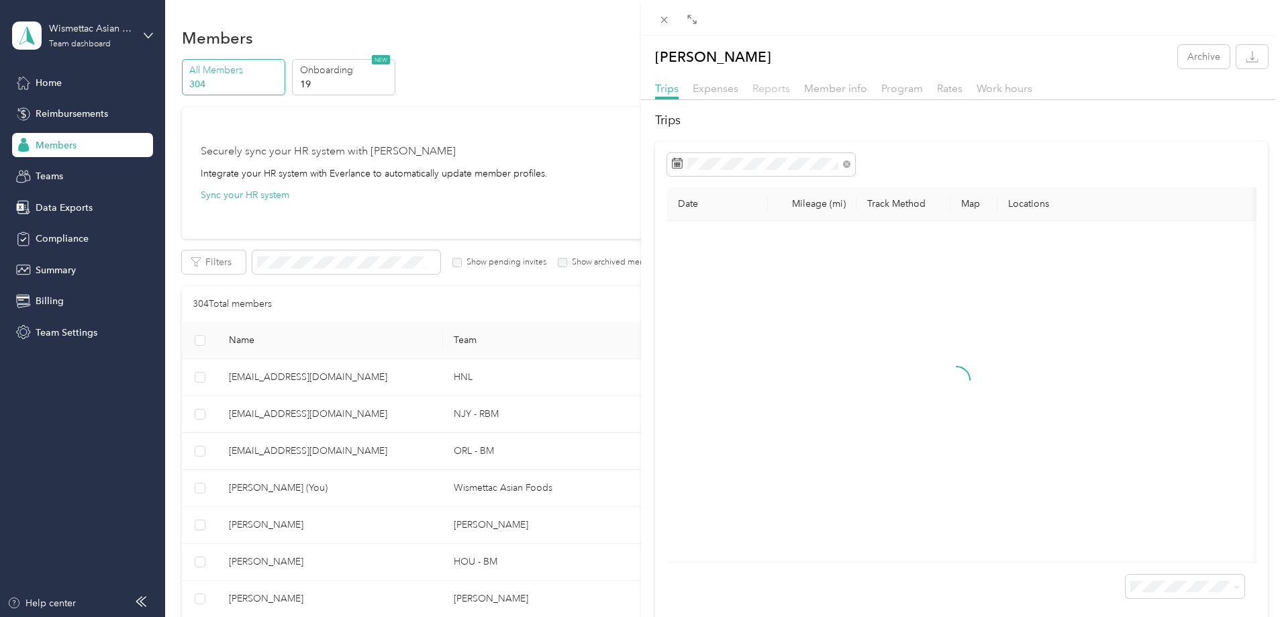
click at [770, 91] on span "Reports" at bounding box center [771, 88] width 38 height 13
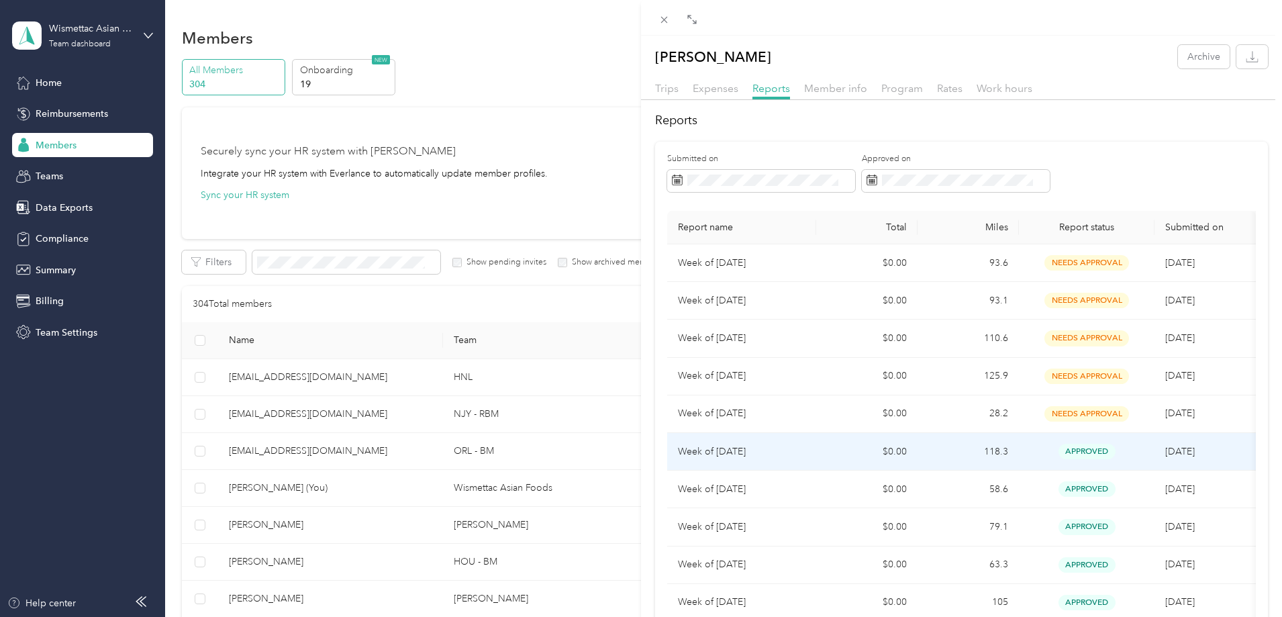
click at [820, 452] on td "$0.00" at bounding box center [866, 452] width 101 height 38
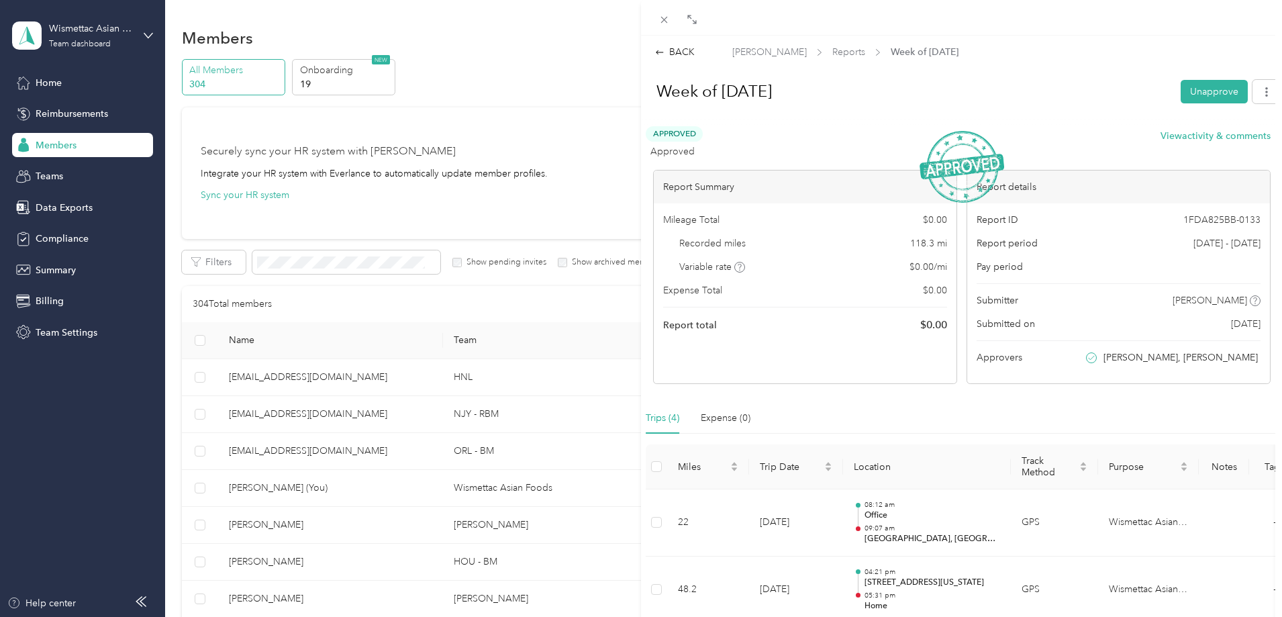
click at [1167, 144] on div "Approved Approved View activity & comments" at bounding box center [958, 142] width 625 height 32
click at [1165, 136] on button "View activity & comments" at bounding box center [1215, 136] width 110 height 14
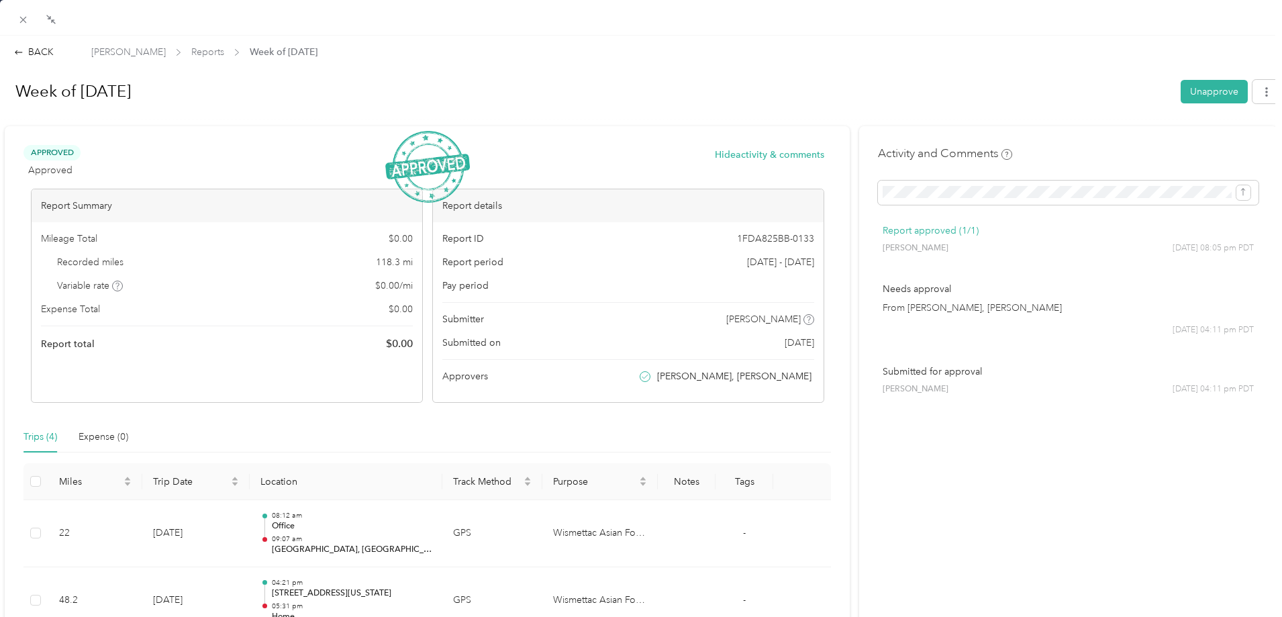
click at [26, 50] on div "Close" at bounding box center [24, 39] width 34 height 23
click at [36, 49] on div "BACK" at bounding box center [34, 52] width 40 height 14
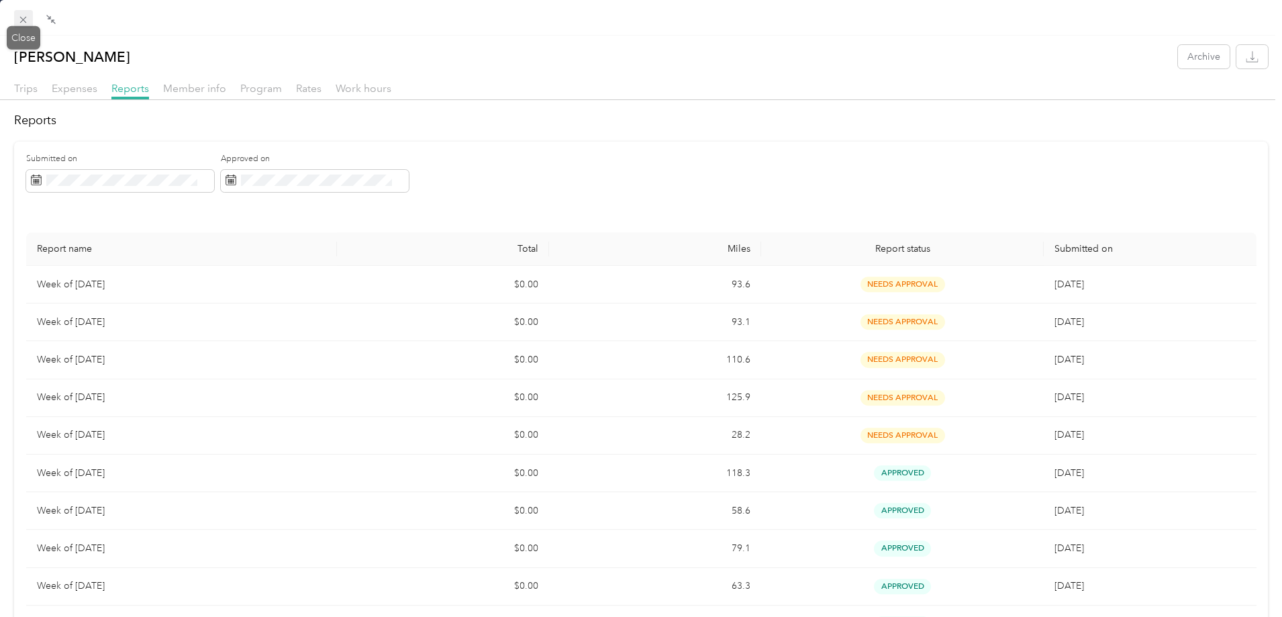
click at [23, 21] on icon at bounding box center [22, 19] width 11 height 11
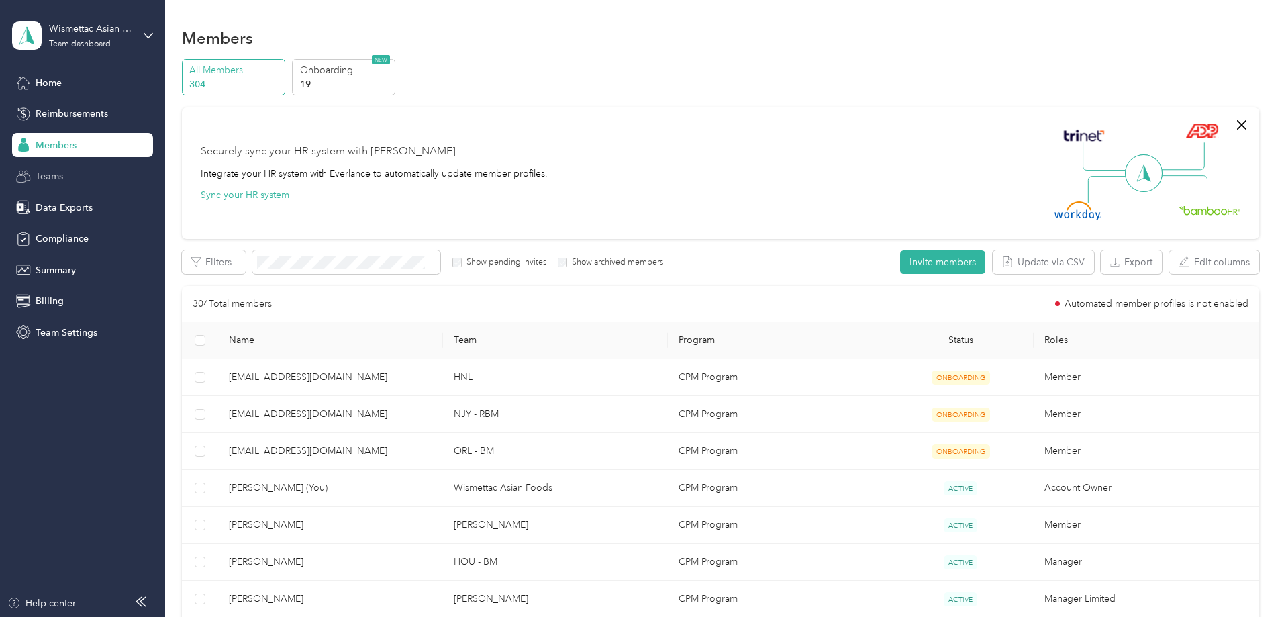
click at [91, 176] on div "Teams" at bounding box center [82, 176] width 141 height 24
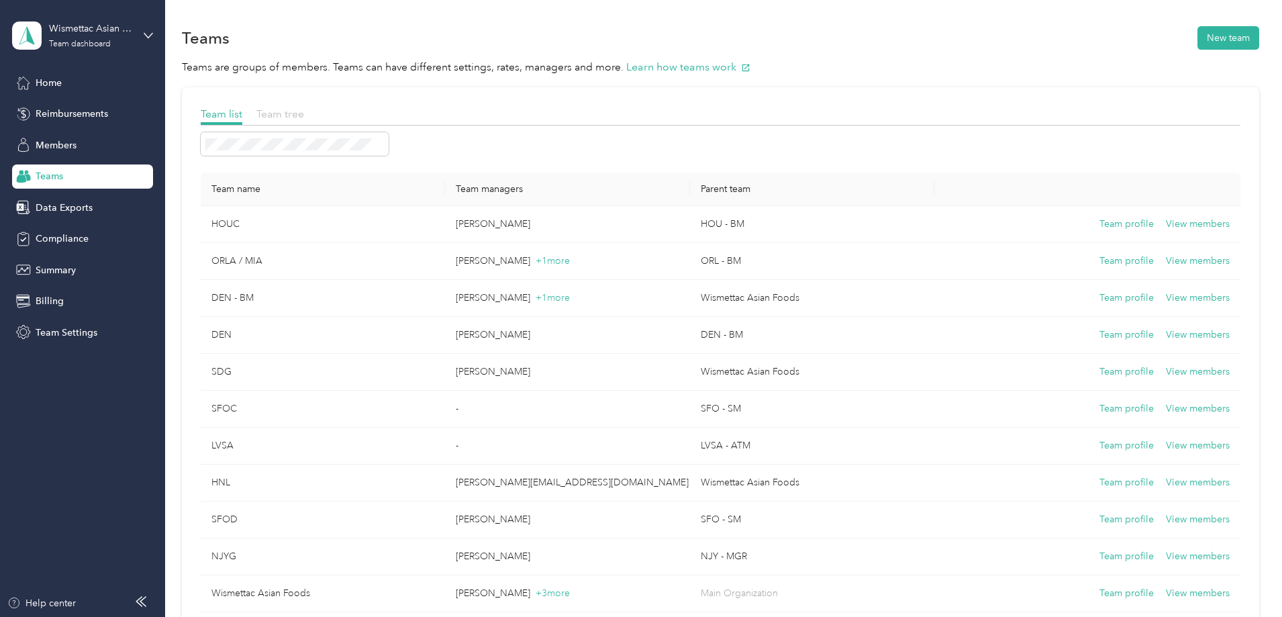
click at [304, 116] on span "Team tree" at bounding box center [280, 113] width 48 height 13
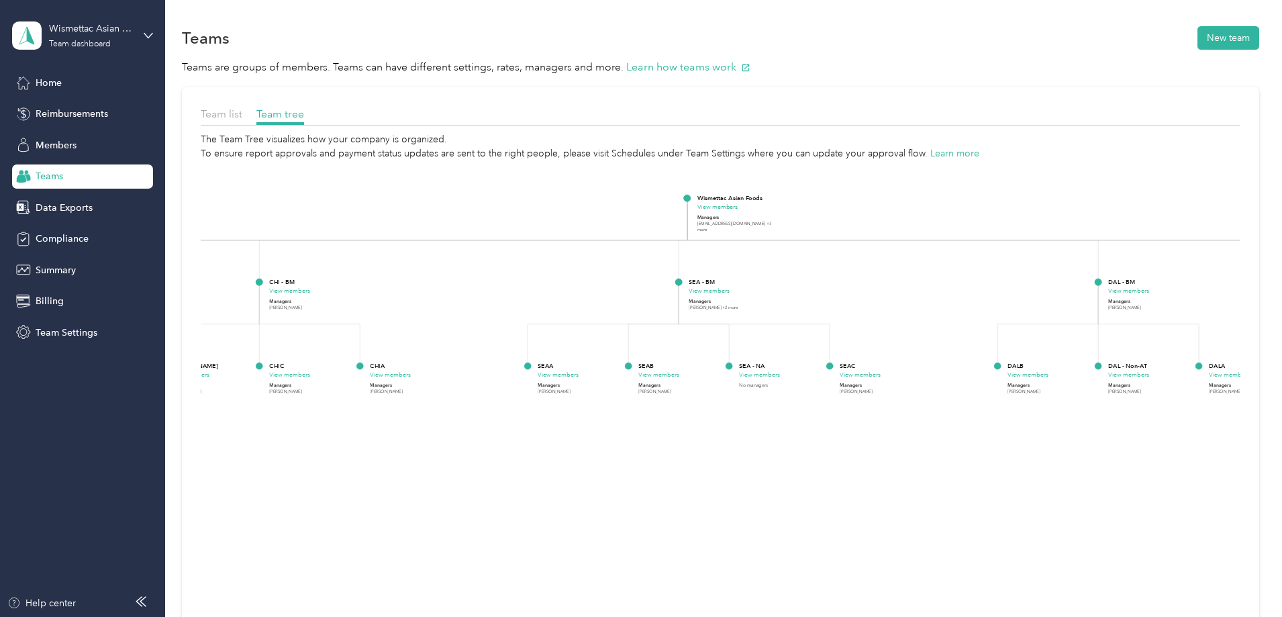
drag, startPoint x: 809, startPoint y: 368, endPoint x: 744, endPoint y: 292, distance: 100.0
click at [874, 303] on icon "Wismettac Asian Foods View members Managers success+wismettac@everlance.com +3 …" at bounding box center [720, 437] width 1039 height 555
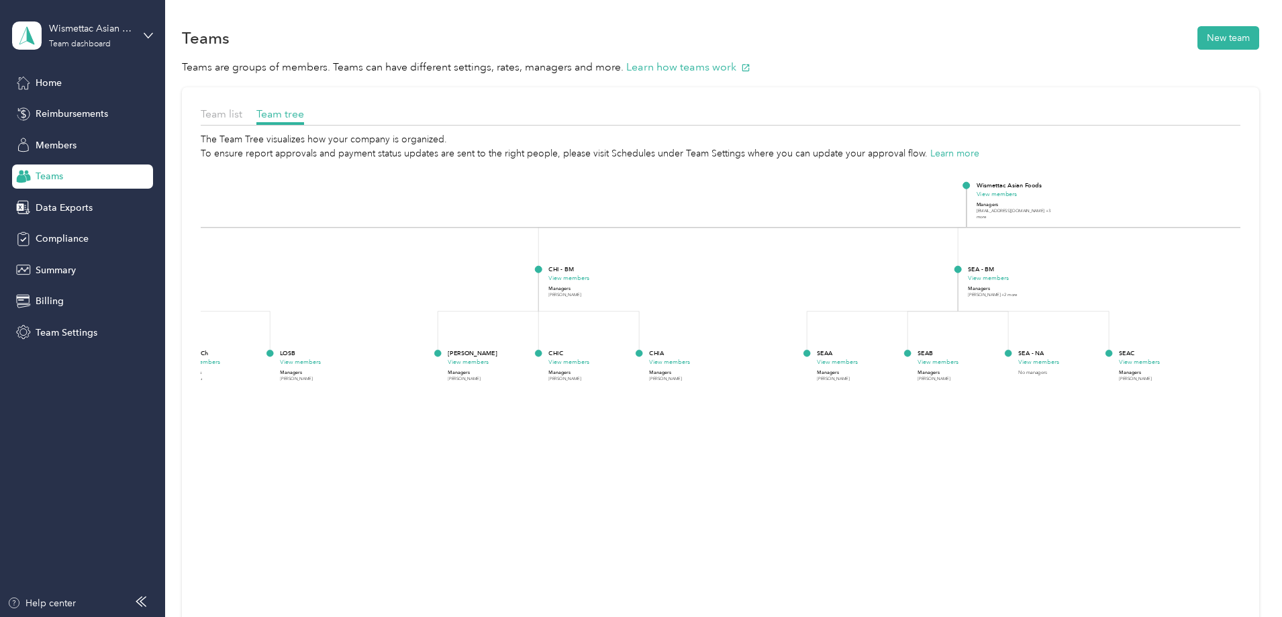
drag, startPoint x: 564, startPoint y: 228, endPoint x: 1157, endPoint y: 213, distance: 593.4
click at [1155, 213] on div "Team list Team tree The Team Tree visualizes how your company is organized. To …" at bounding box center [720, 411] width 1077 height 648
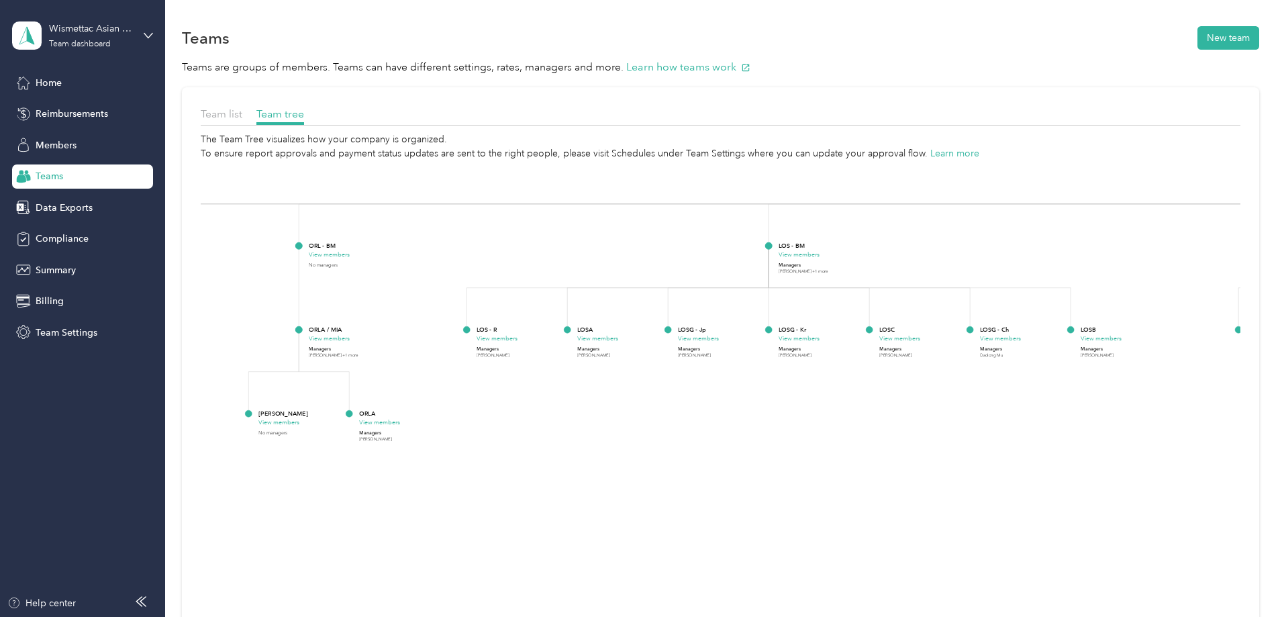
drag, startPoint x: 614, startPoint y: 306, endPoint x: 994, endPoint y: 301, distance: 380.5
click at [1111, 289] on icon "Wismettac Asian Foods View members Managers success+wismettac@everlance.com +3 …" at bounding box center [720, 437] width 1039 height 555
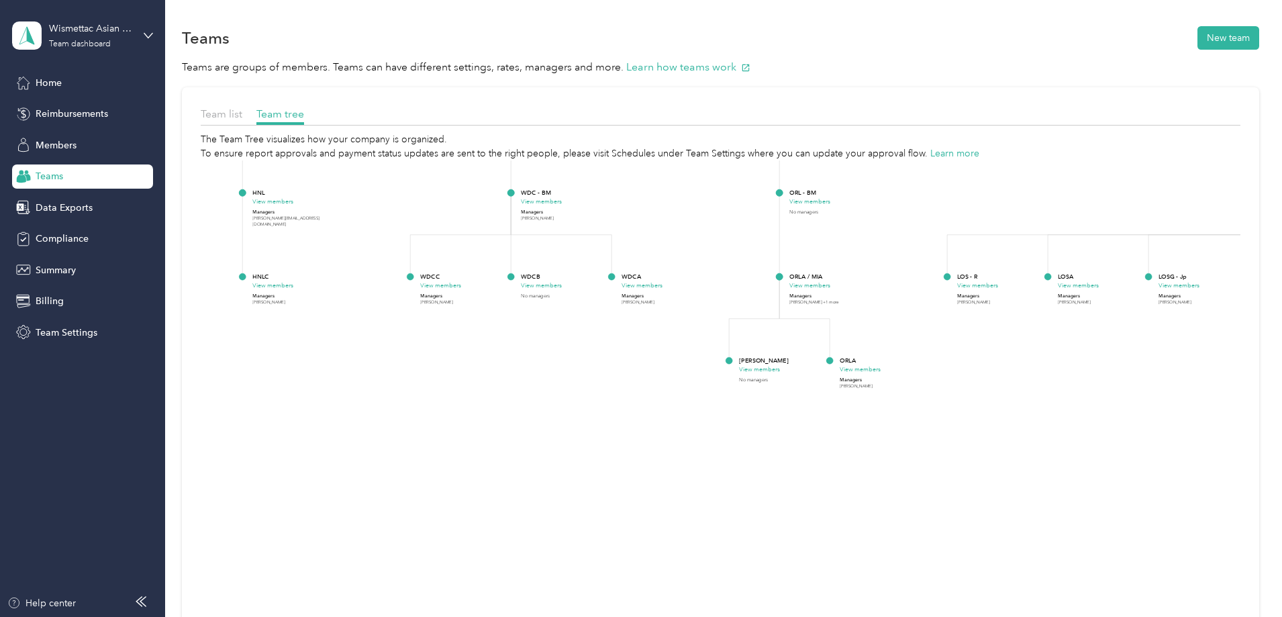
drag, startPoint x: 674, startPoint y: 311, endPoint x: 1014, endPoint y: 263, distance: 342.9
click at [1014, 263] on icon "Wismettac Asian Foods View members Managers success+wismettac@everlance.com +3 …" at bounding box center [720, 437] width 1039 height 555
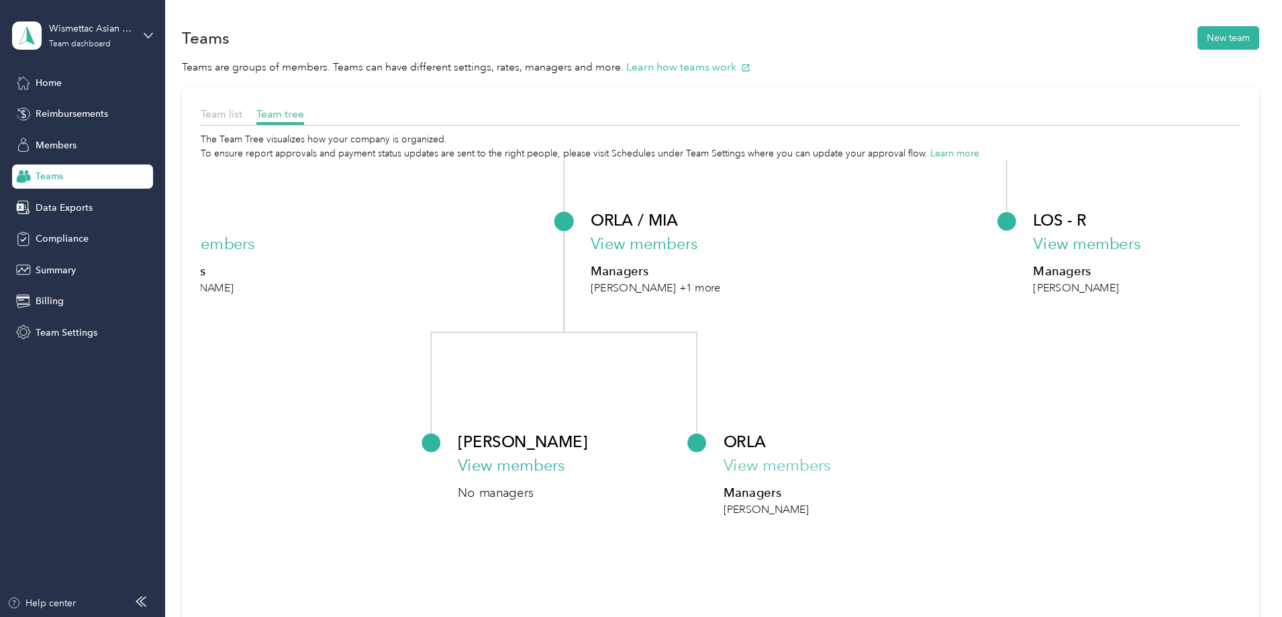
click at [831, 455] on button "View members" at bounding box center [776, 466] width 107 height 24
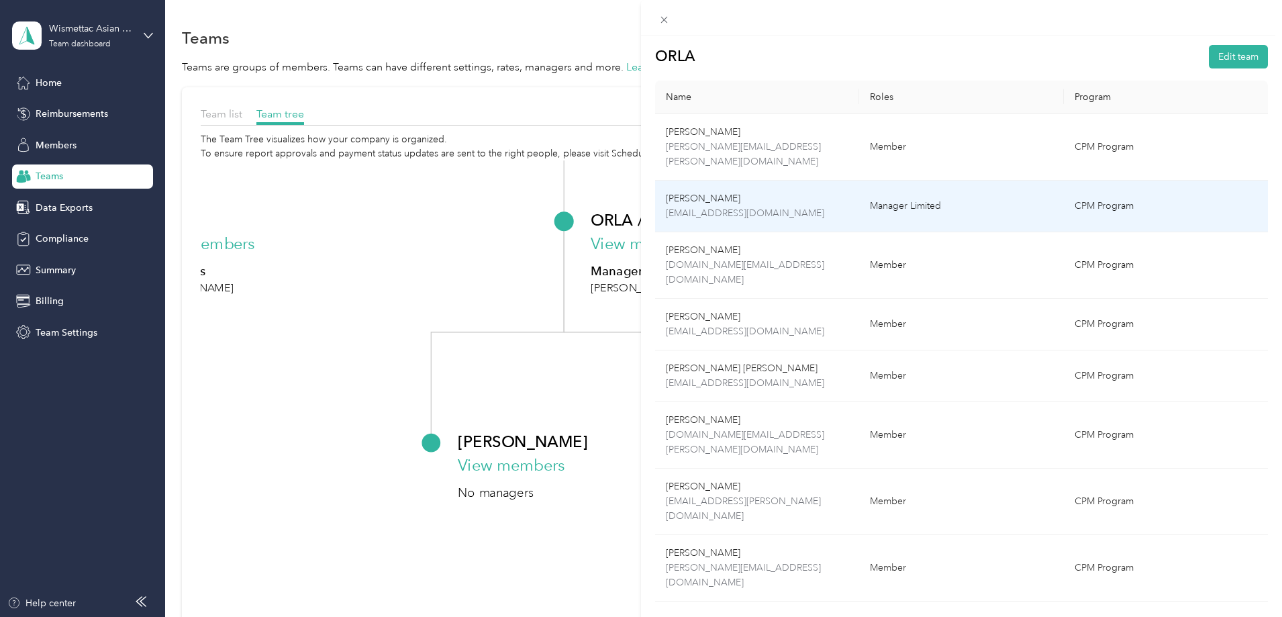
click at [828, 206] on p "chenyi.liu@wismettacusa.com" at bounding box center [757, 213] width 183 height 15
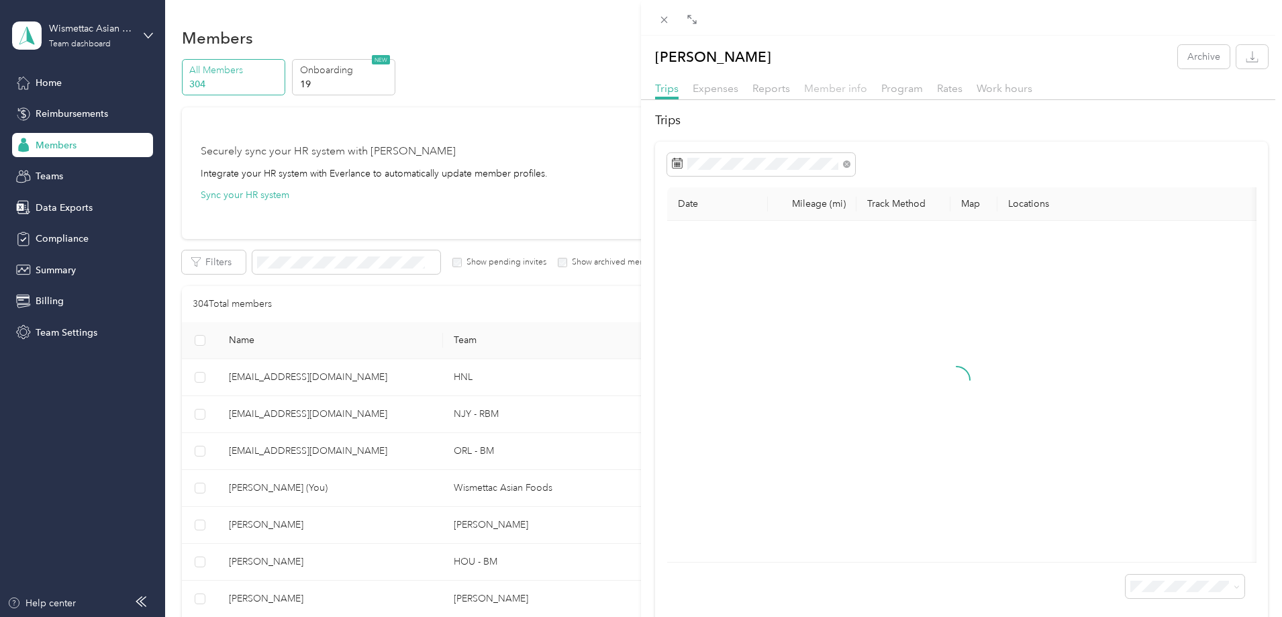
click at [811, 83] on span "Member info" at bounding box center [835, 88] width 63 height 13
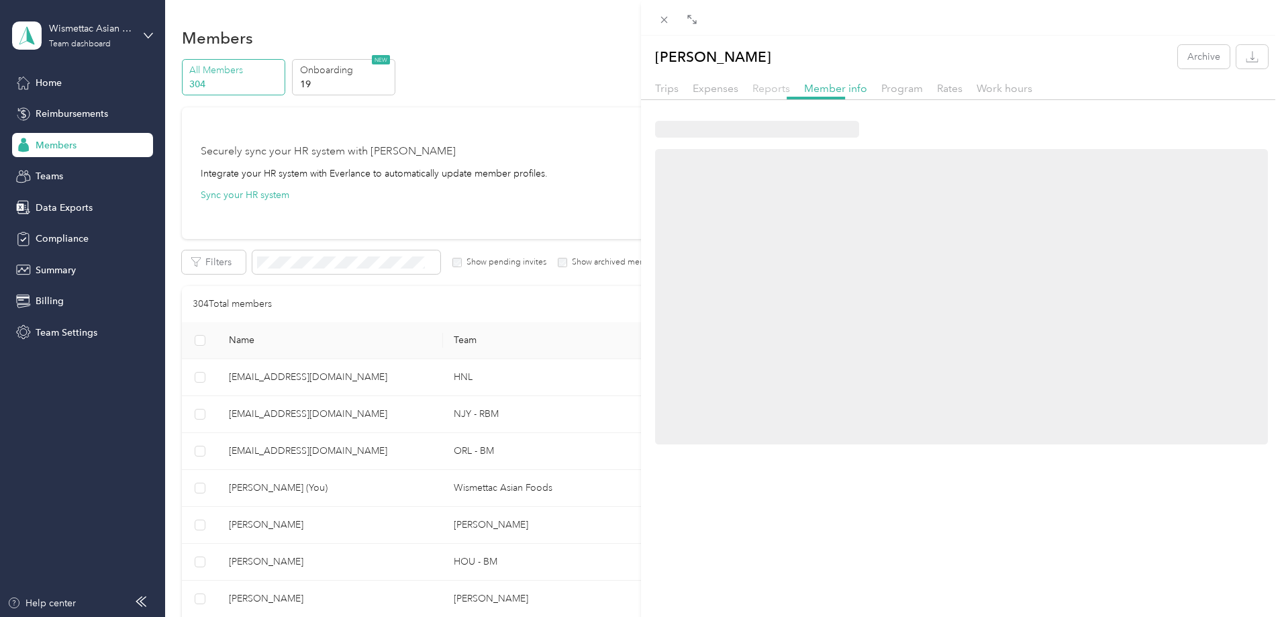
click at [783, 82] on span "Reports" at bounding box center [771, 88] width 38 height 13
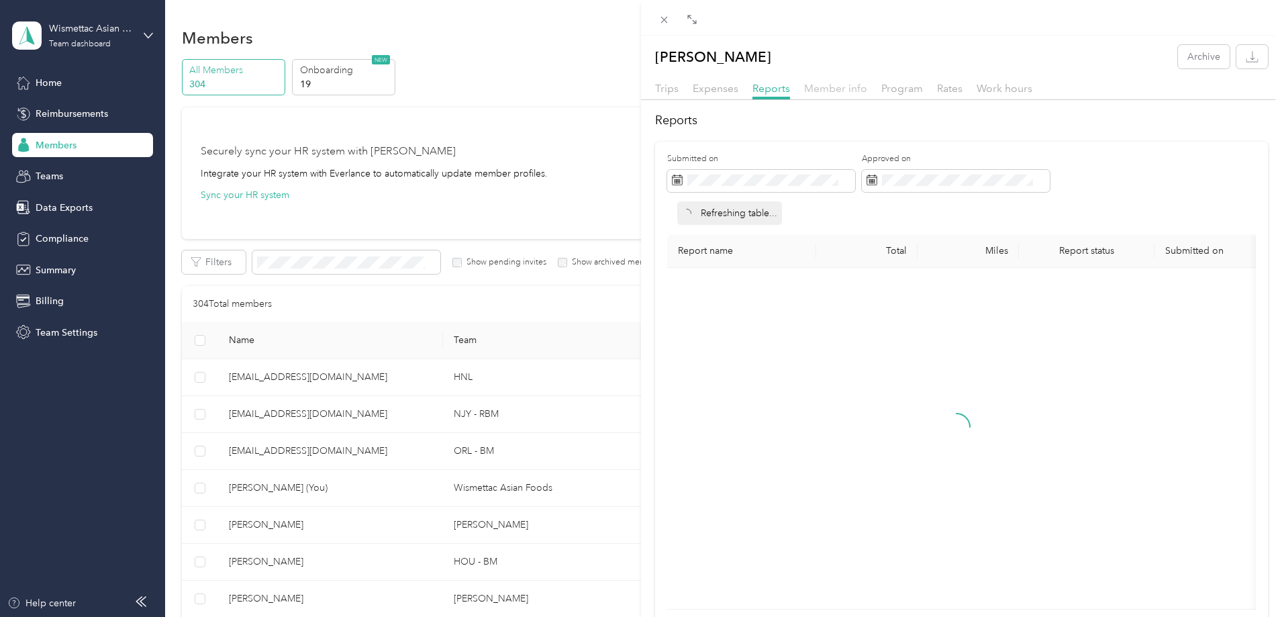
click at [811, 89] on span "Member info" at bounding box center [835, 88] width 63 height 13
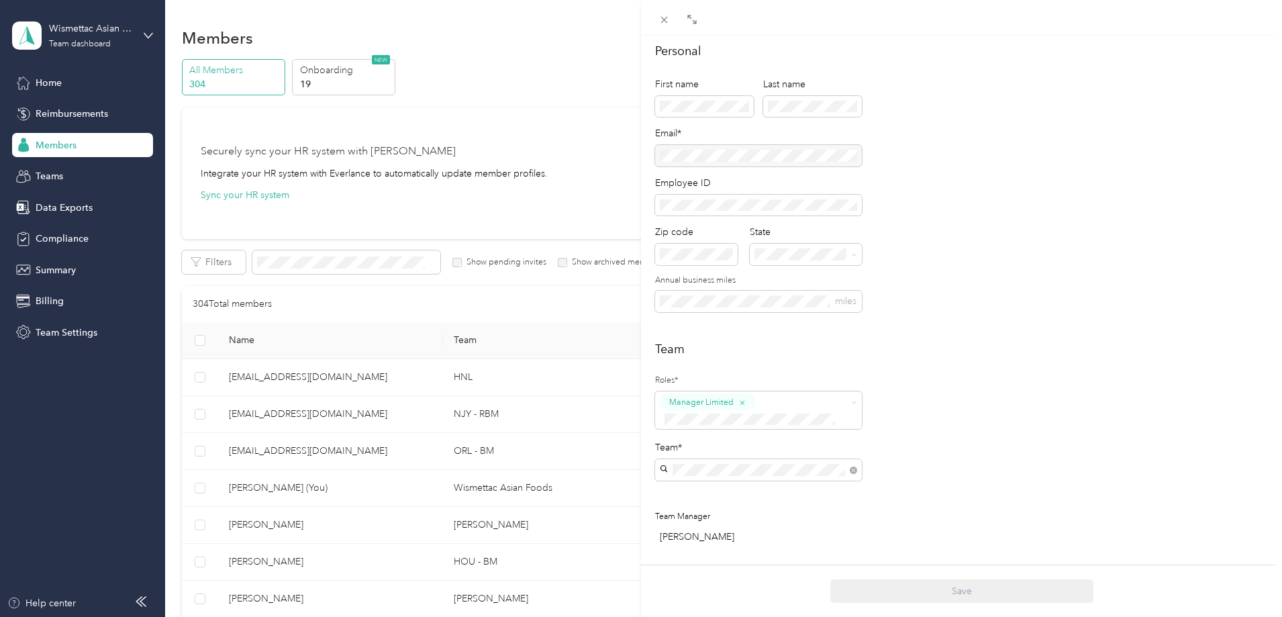
scroll to position [134, 0]
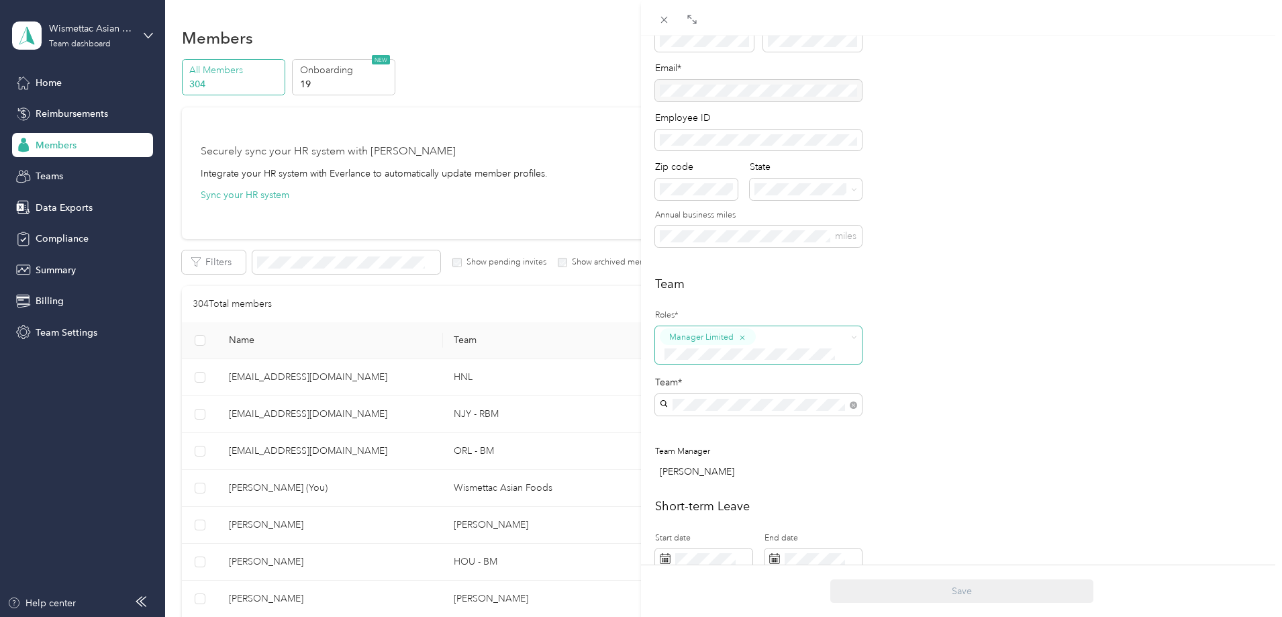
click at [738, 335] on icon "button" at bounding box center [742, 337] width 8 height 8
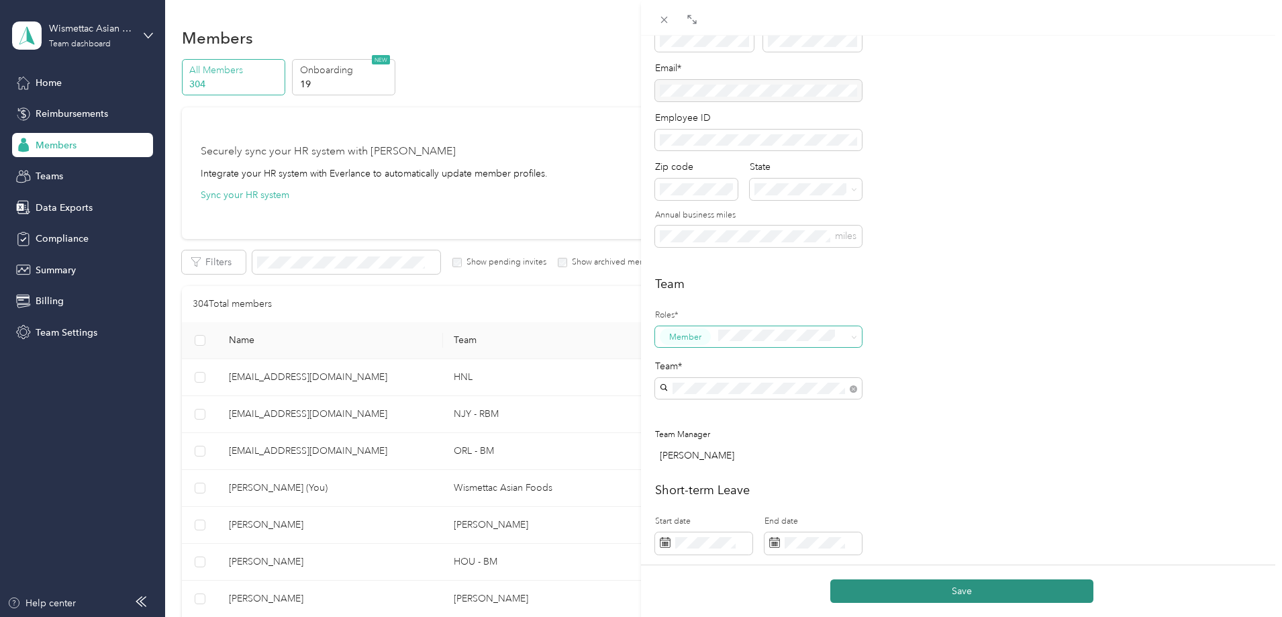
click at [884, 593] on button "Save" at bounding box center [961, 590] width 263 height 23
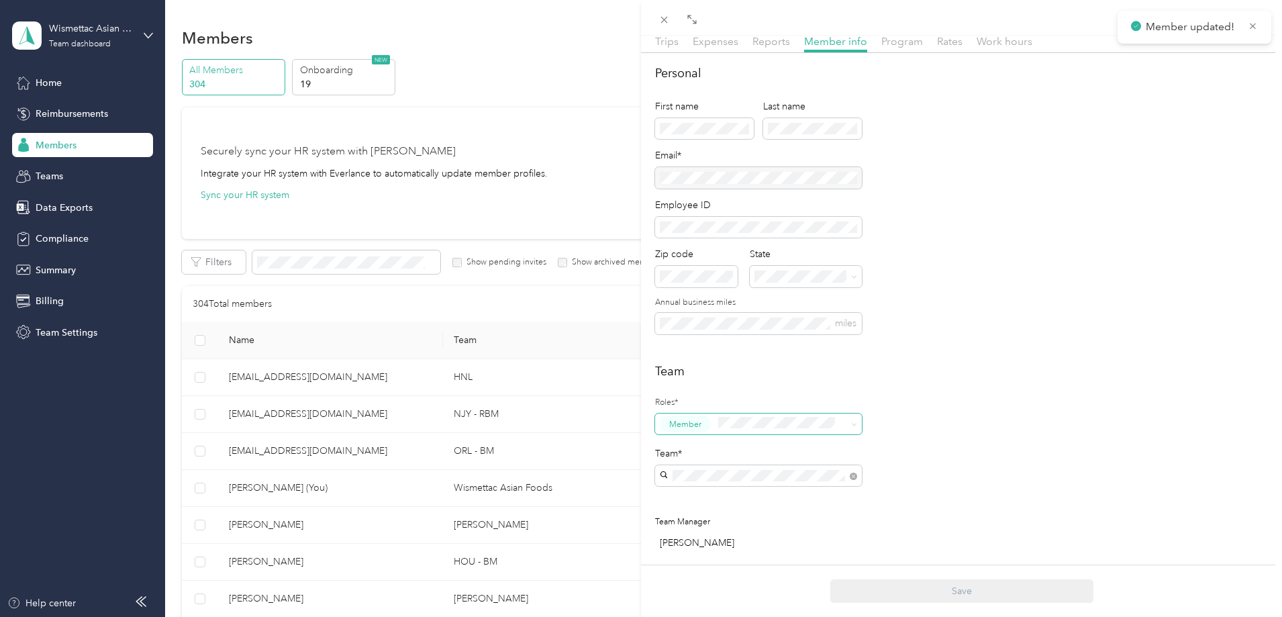
scroll to position [0, 0]
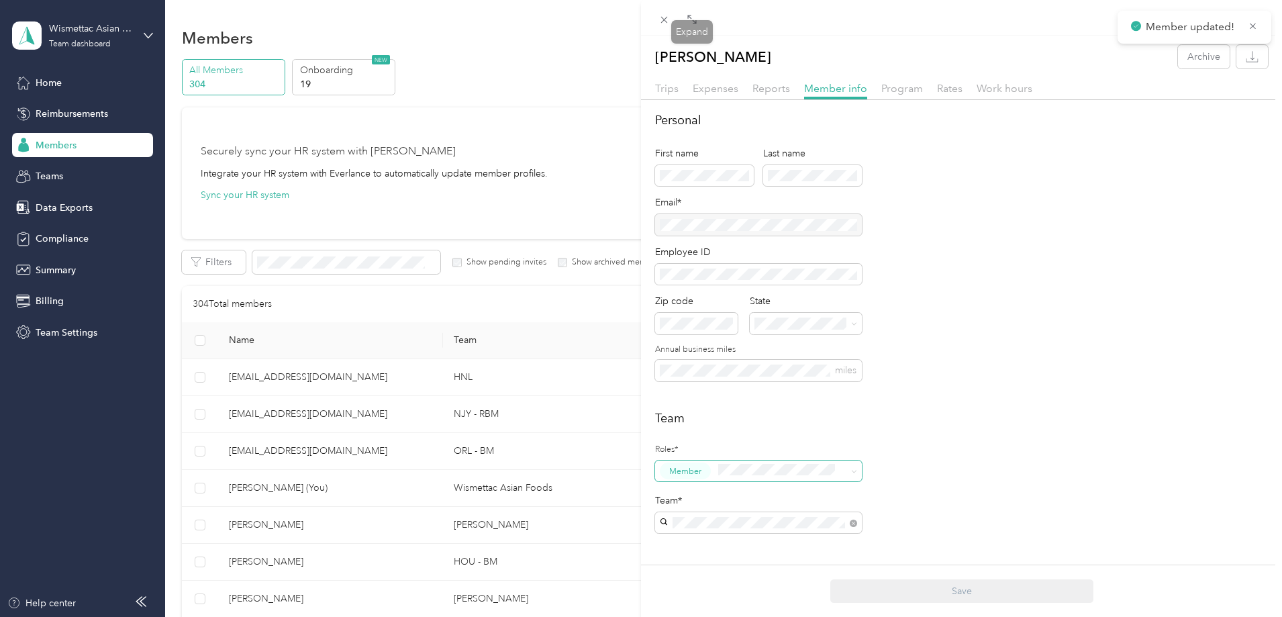
click at [728, 95] on div "Expenses" at bounding box center [715, 89] width 46 height 17
click at [764, 89] on span "Reports" at bounding box center [771, 88] width 38 height 13
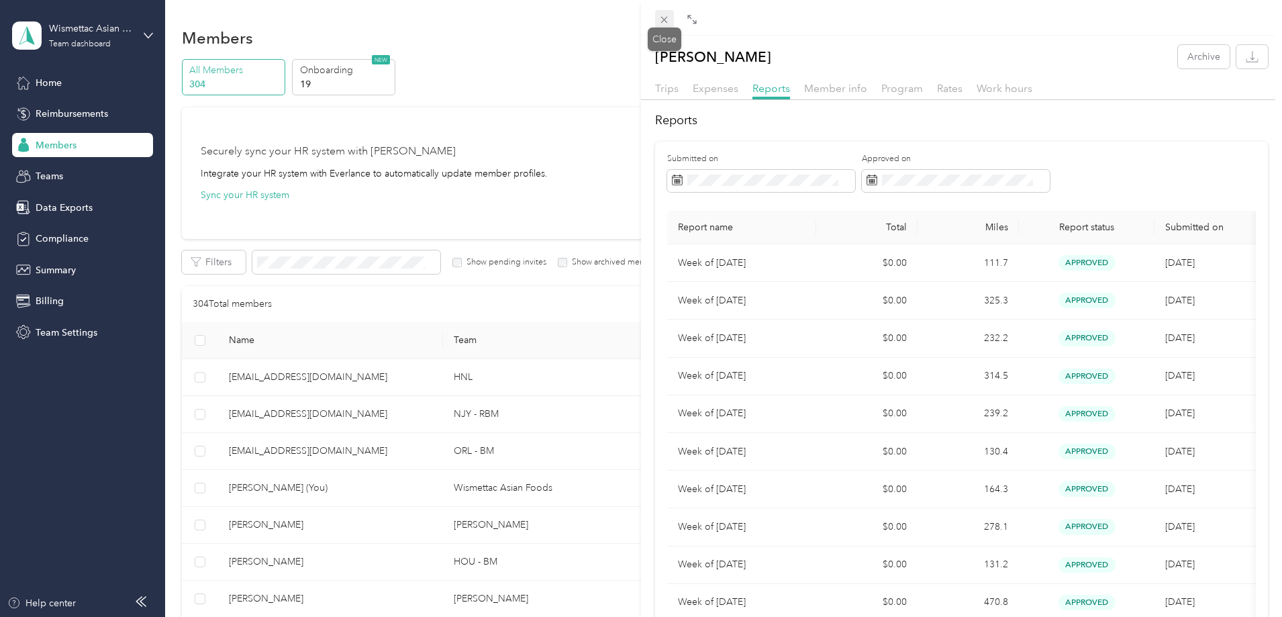
click at [664, 22] on icon at bounding box center [663, 19] width 11 height 11
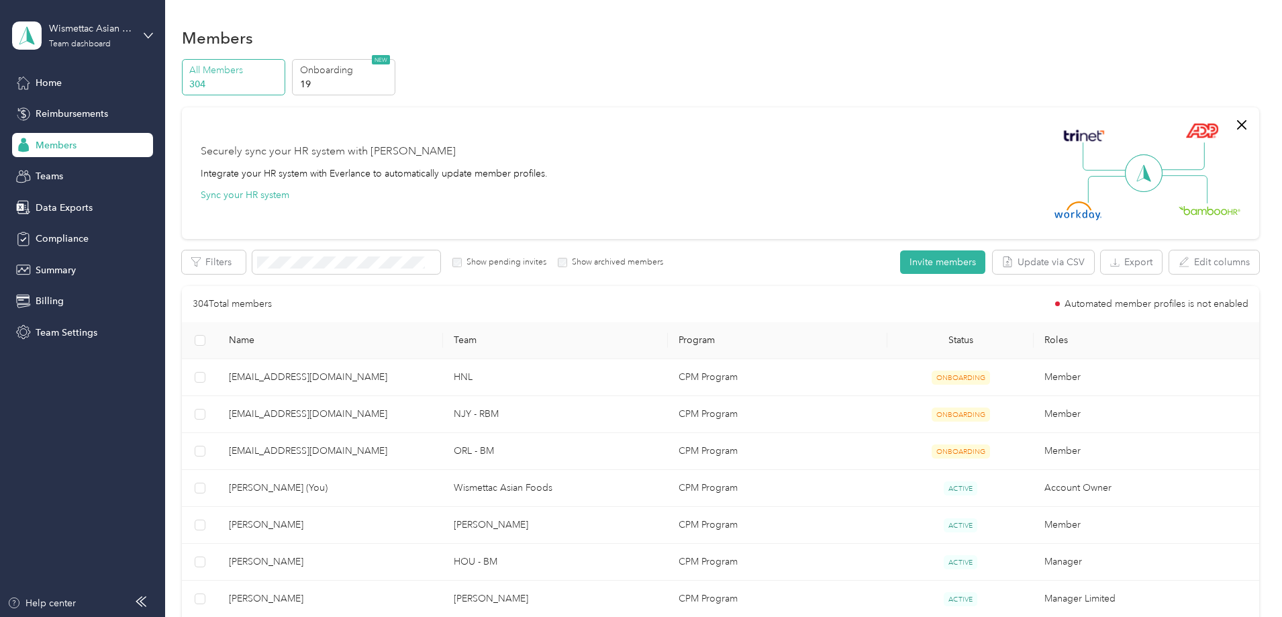
click at [85, 144] on div "Members" at bounding box center [82, 145] width 141 height 24
click at [81, 172] on div "Teams" at bounding box center [82, 176] width 141 height 24
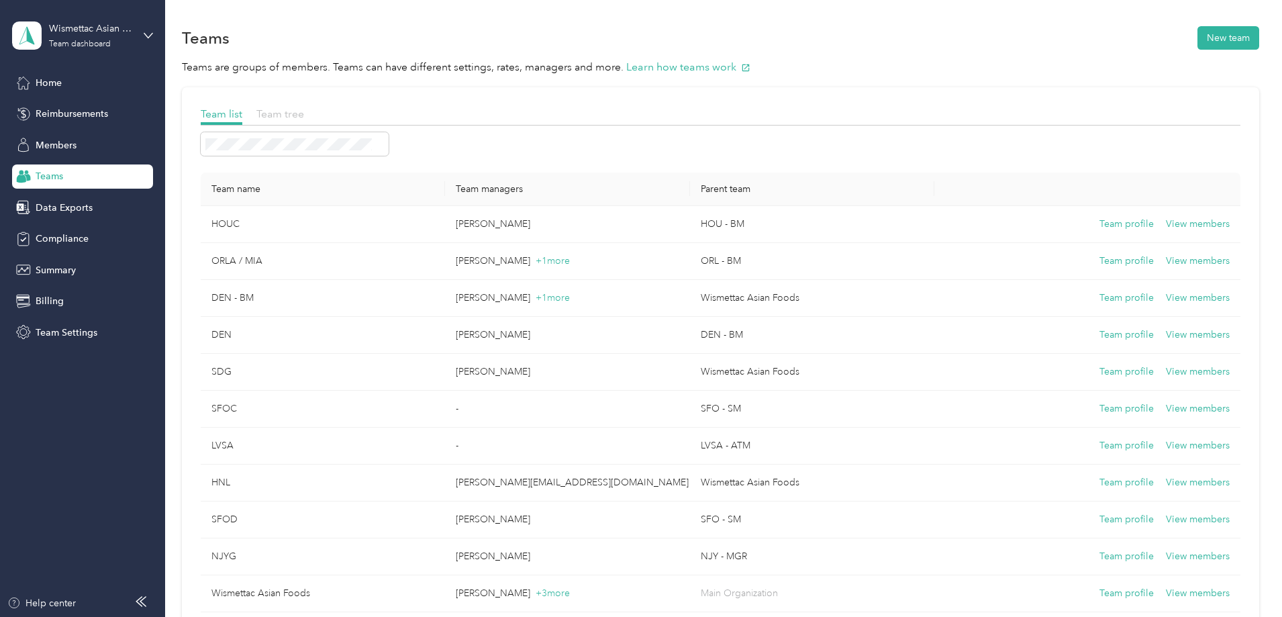
click at [304, 117] on span "Team tree" at bounding box center [280, 113] width 48 height 13
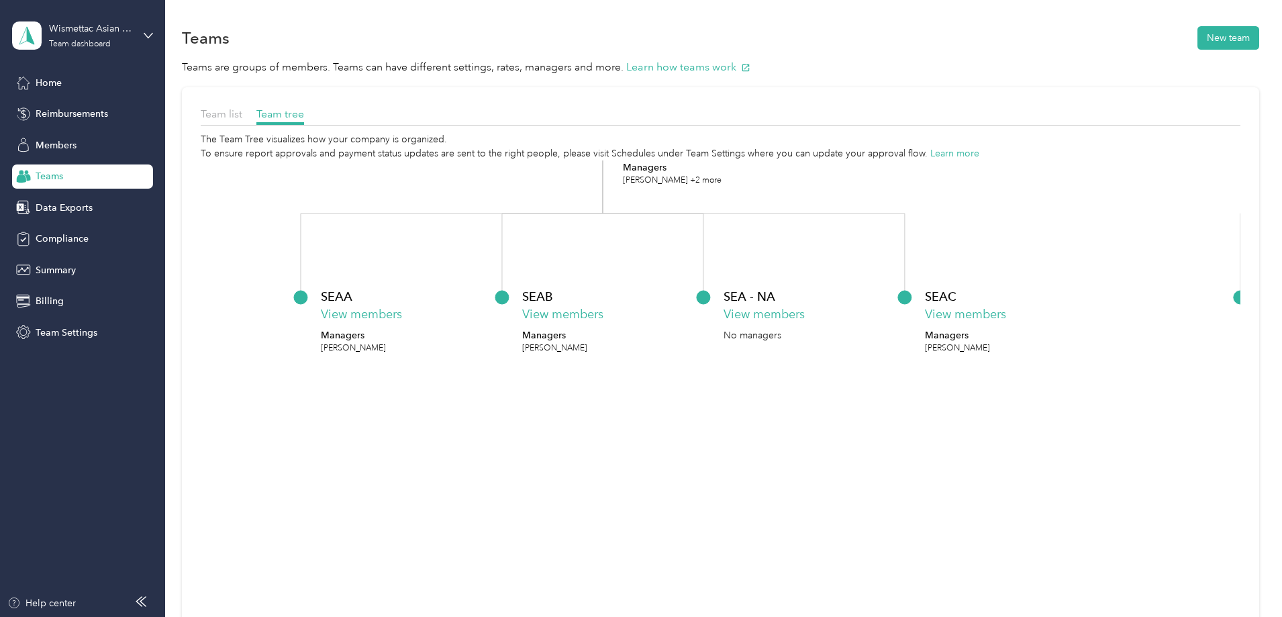
drag, startPoint x: 561, startPoint y: 463, endPoint x: 644, endPoint y: 197, distance: 278.4
click at [644, 197] on icon "Wismettac Asian Foods View members Managers success+wismettac@everlance.com +3 …" at bounding box center [720, 437] width 1039 height 555
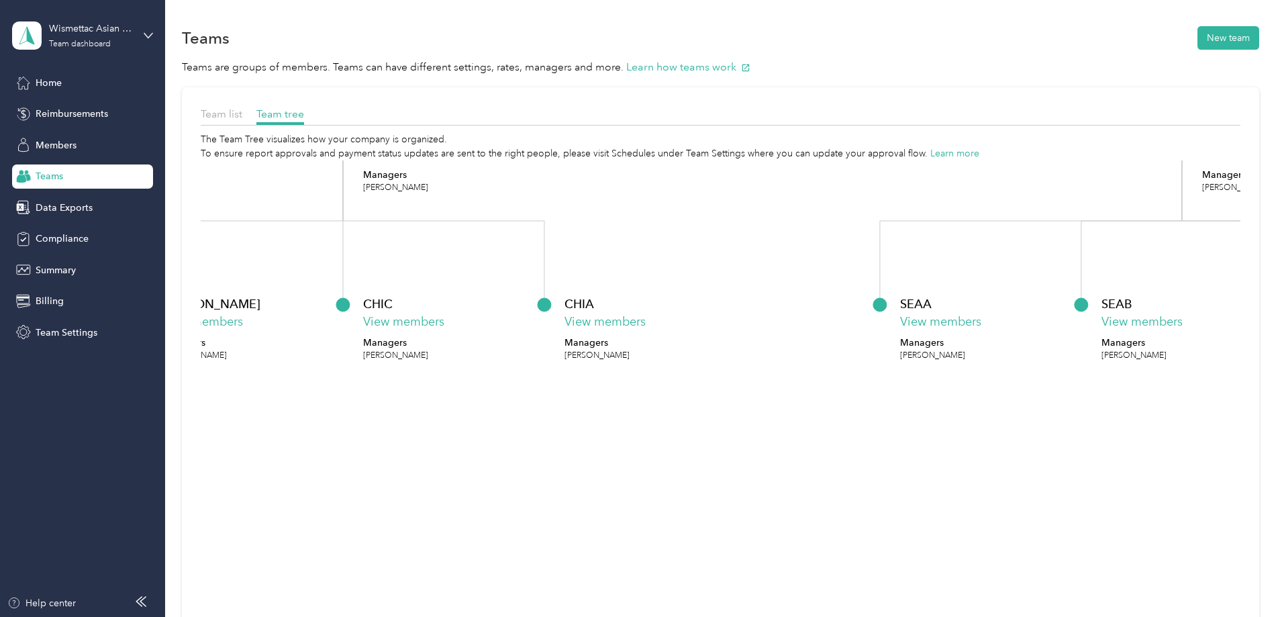
drag, startPoint x: 328, startPoint y: 231, endPoint x: 907, endPoint y: 239, distance: 579.1
click at [907, 239] on icon "Wismettac Asian Foods View members Managers success+wismettac@everlance.com +3 …" at bounding box center [720, 437] width 1039 height 555
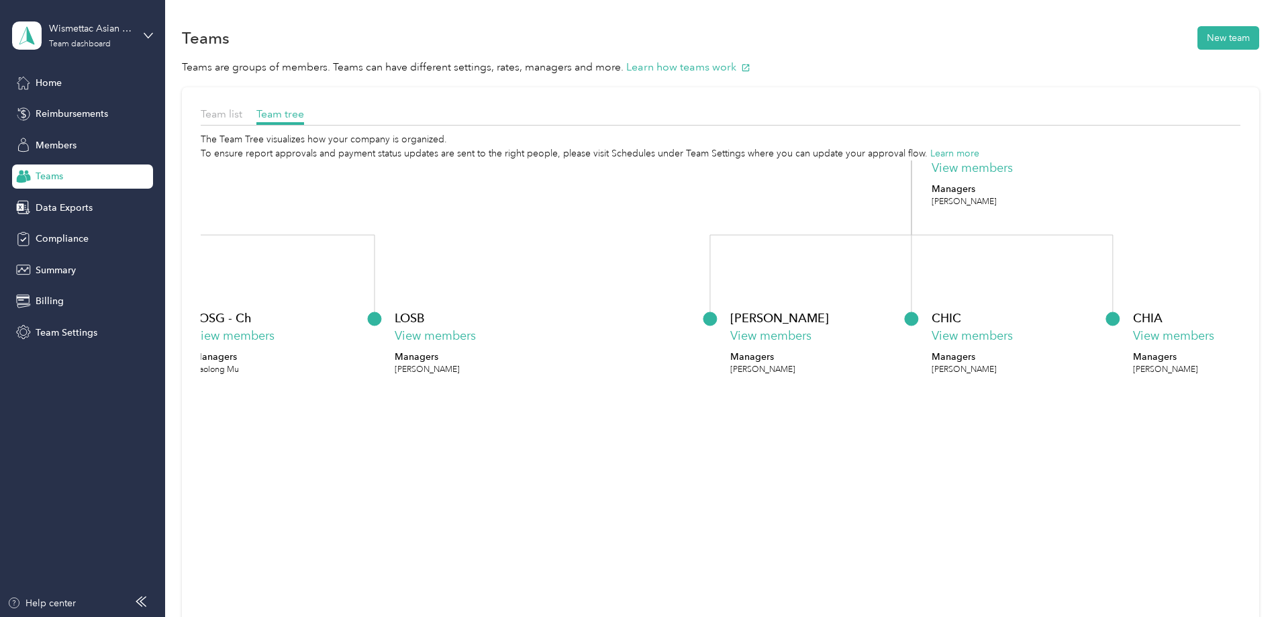
drag, startPoint x: 654, startPoint y: 241, endPoint x: 1174, endPoint y: 252, distance: 520.2
click at [1174, 252] on div "Team list Team tree The Team Tree visualizes how your company is organized. To …" at bounding box center [720, 414] width 1077 height 654
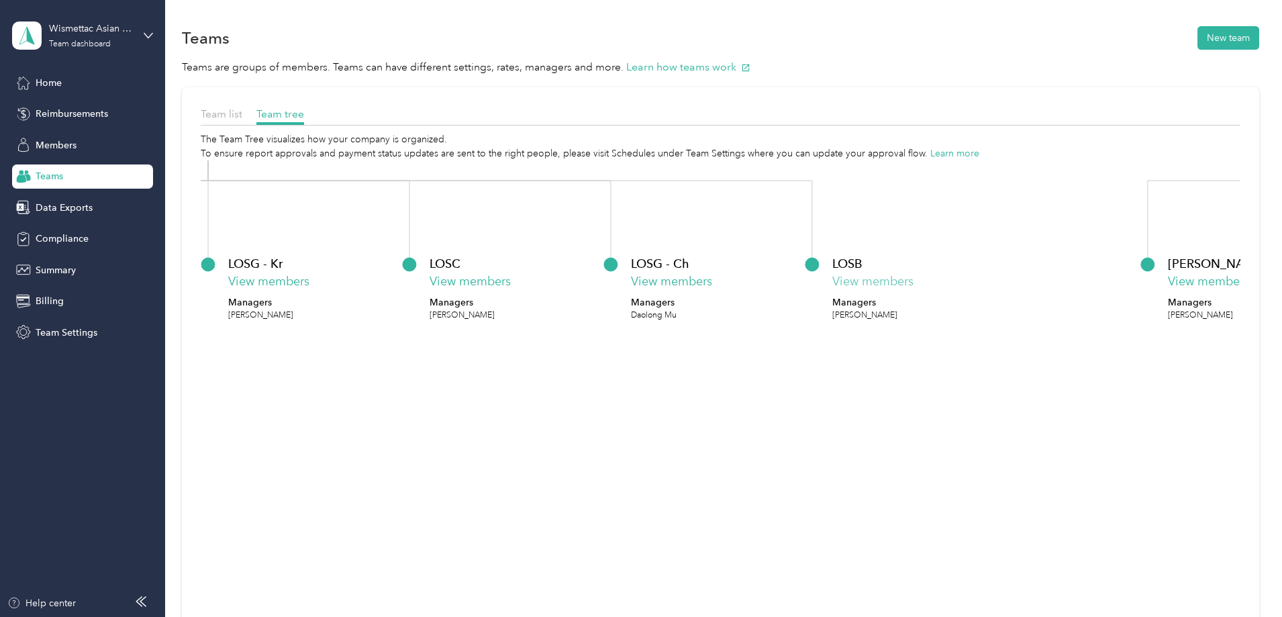
drag, startPoint x: 629, startPoint y: 315, endPoint x: 950, endPoint y: 282, distance: 323.2
click at [1000, 262] on div "LOSB View members Managers Hiromi Jimenez" at bounding box center [916, 287] width 168 height 67
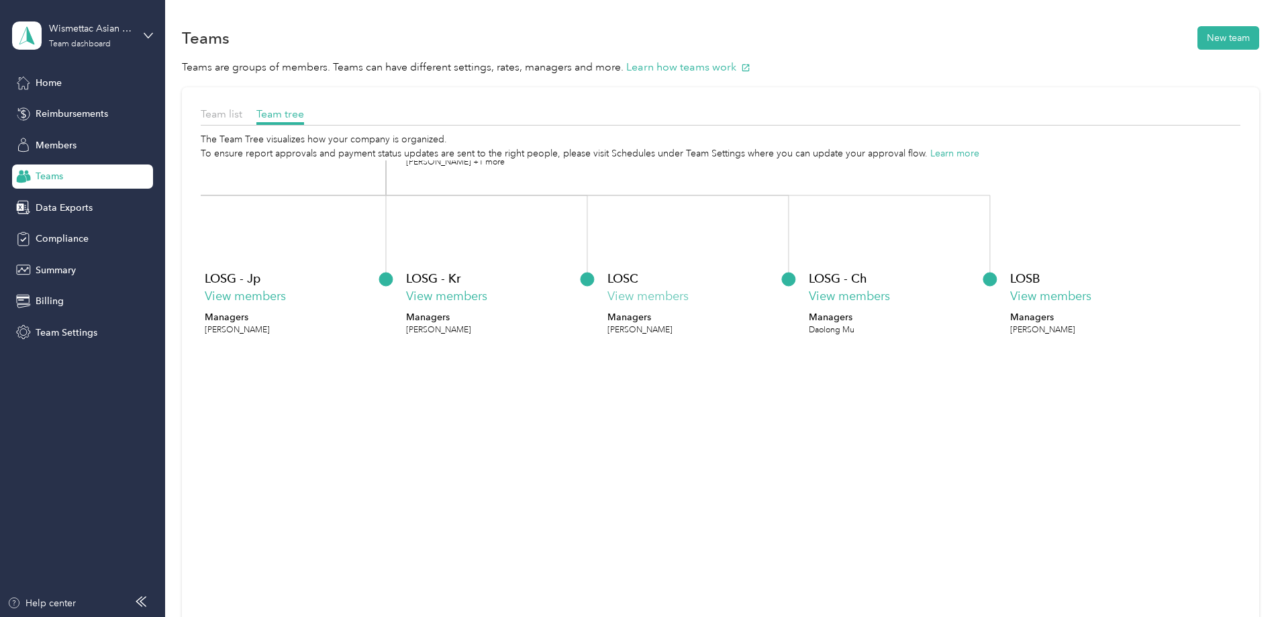
click at [607, 291] on button "View members" at bounding box center [647, 296] width 81 height 18
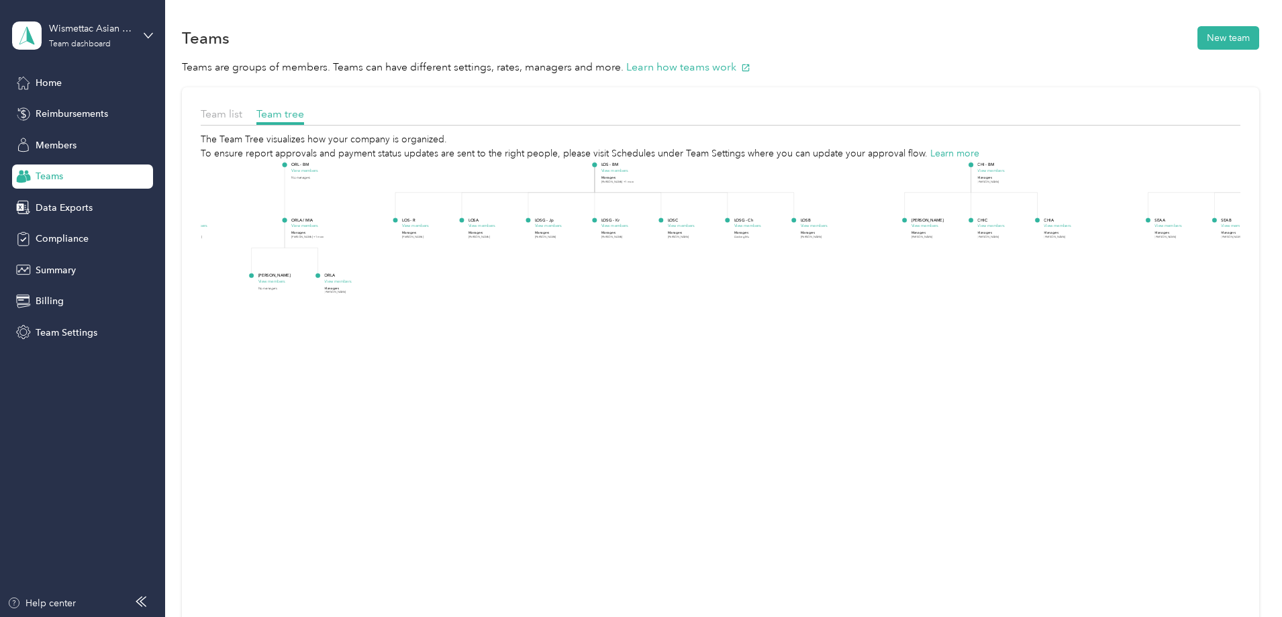
drag, startPoint x: 1043, startPoint y: 346, endPoint x: 902, endPoint y: 278, distance: 157.0
click at [1129, 256] on icon "Wismettac Asian Foods View members Managers success+wismettac@everlance.com +3 …" at bounding box center [720, 437] width 1039 height 555
drag, startPoint x: 776, startPoint y: 366, endPoint x: 817, endPoint y: 369, distance: 41.0
click at [817, 369] on icon "Wismettac Asian Foods View members Managers success+wismettac@everlance.com +3 …" at bounding box center [720, 437] width 1039 height 555
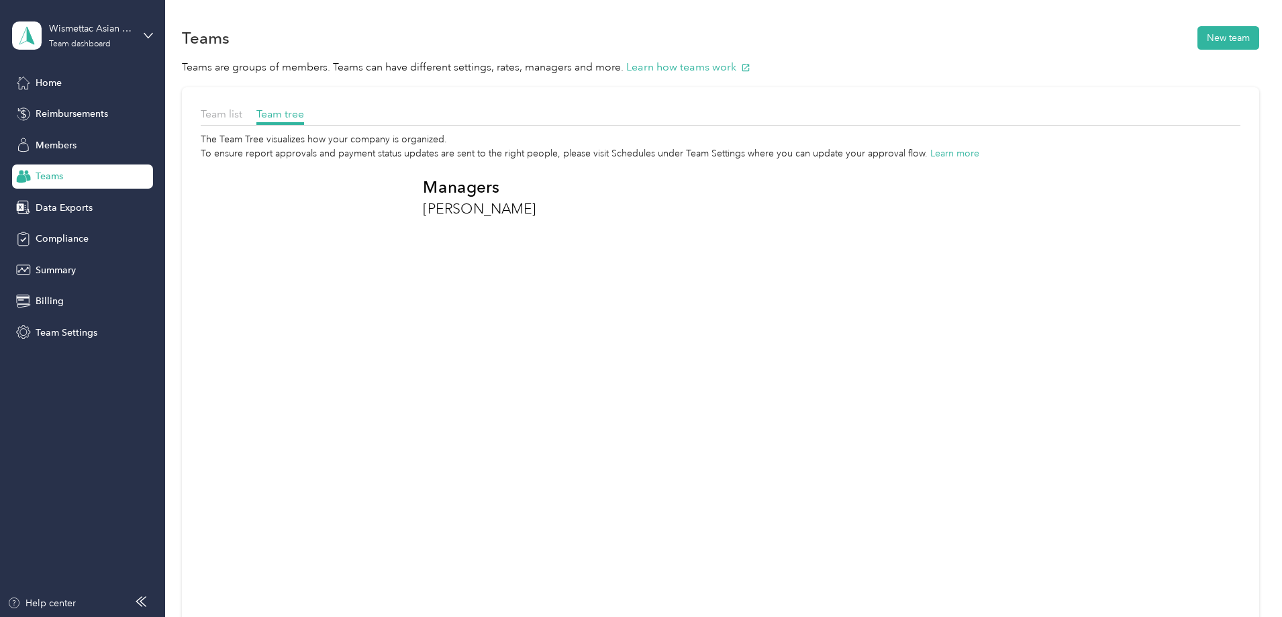
drag, startPoint x: 678, startPoint y: 289, endPoint x: 738, endPoint y: 448, distance: 169.9
click at [715, 338] on foreignobject "ORLA View members Managers Chenyi Liu" at bounding box center [569, 221] width 292 height 234
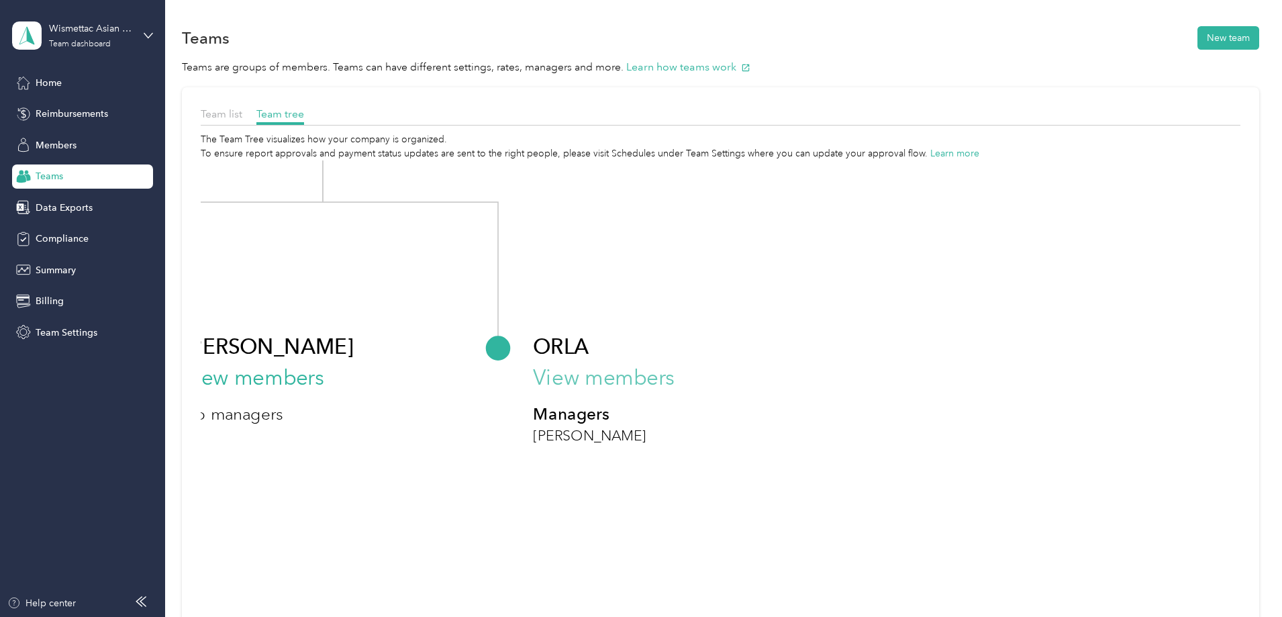
click at [674, 383] on button "View members" at bounding box center [604, 378] width 142 height 32
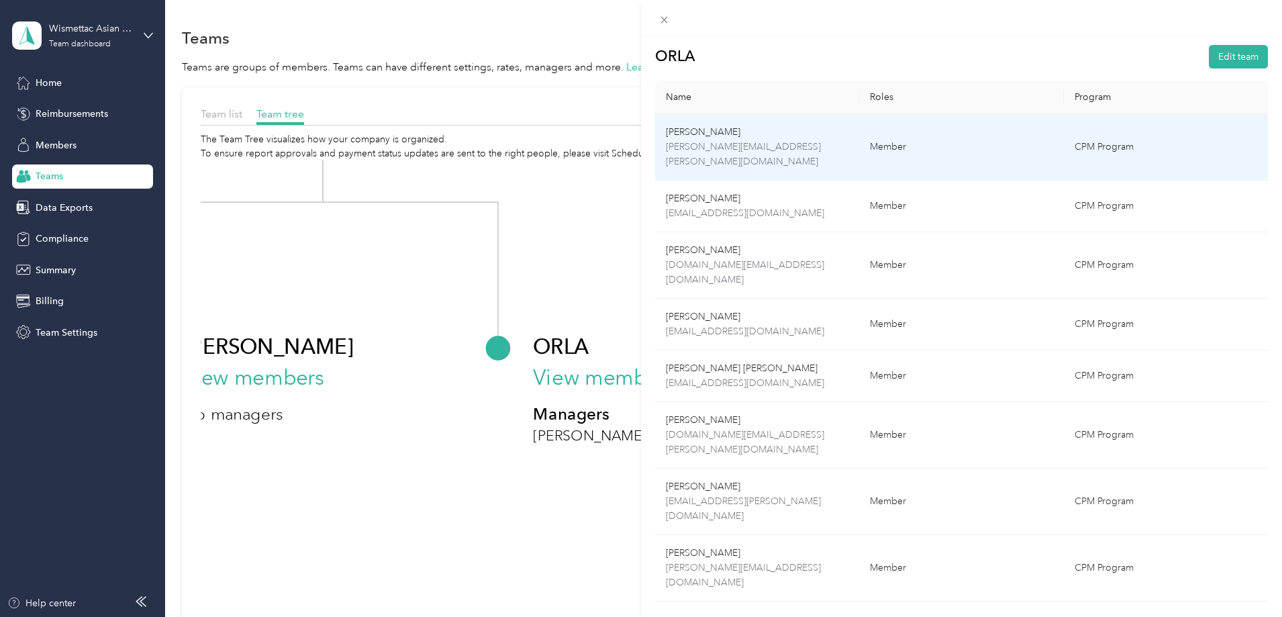
click at [819, 130] on p "Yu Chen Yang" at bounding box center [757, 132] width 183 height 15
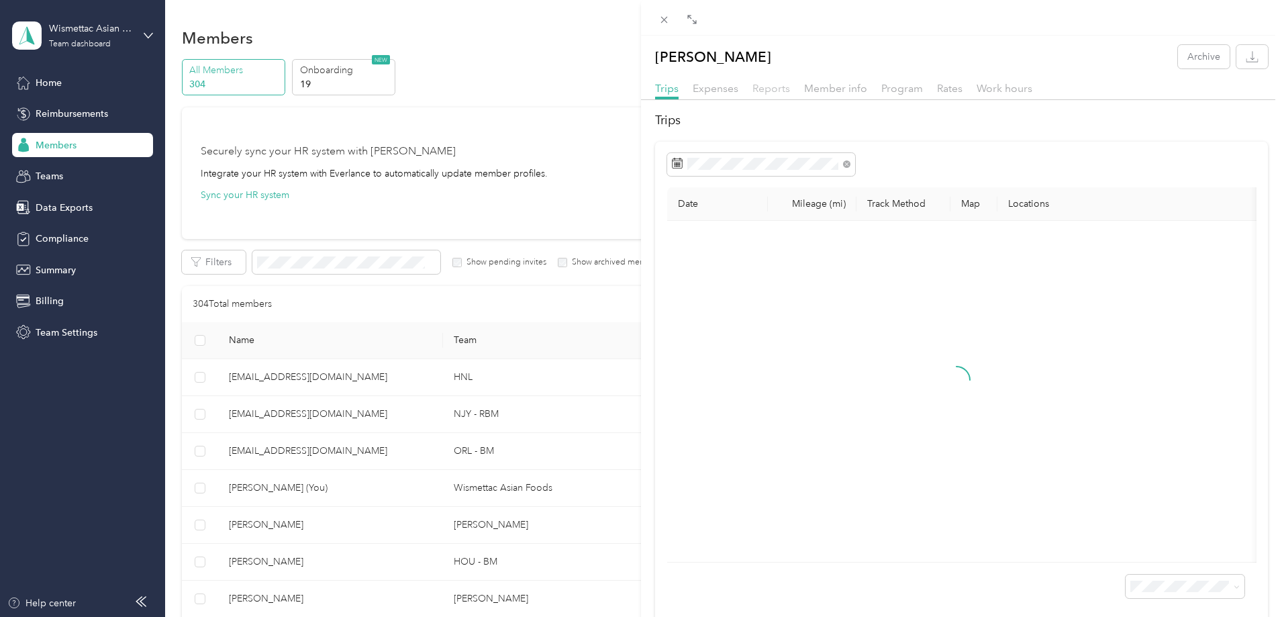
click at [759, 89] on span "Reports" at bounding box center [771, 88] width 38 height 13
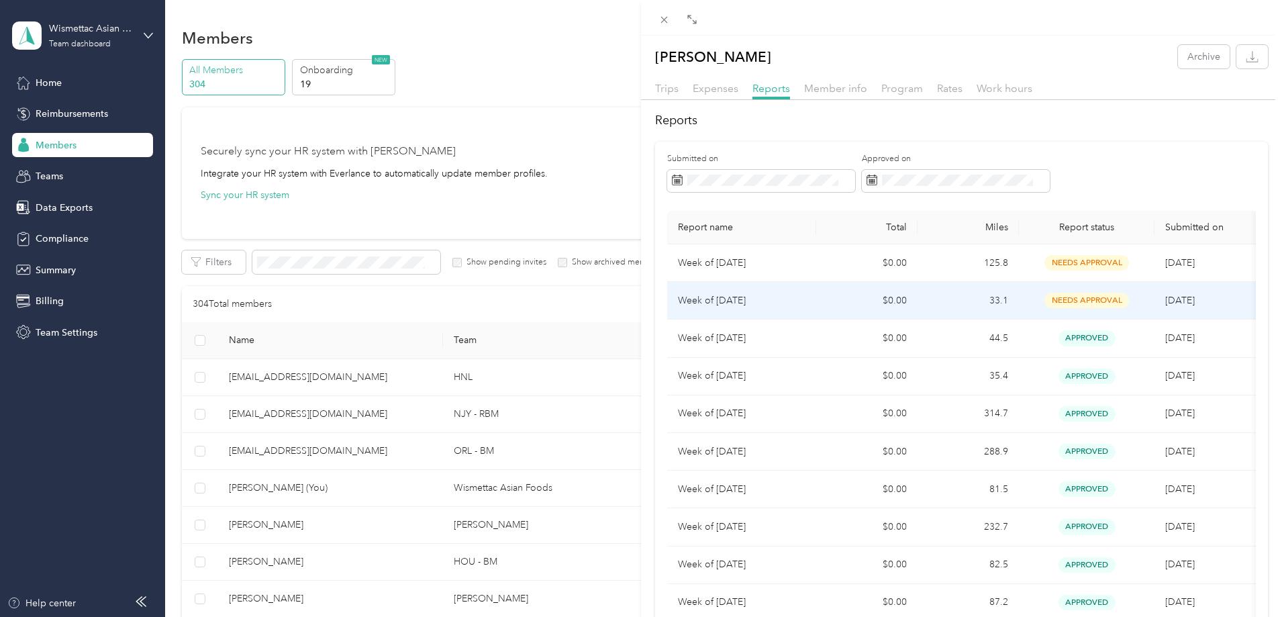
click at [806, 297] on td "Week of September 8 2025" at bounding box center [741, 301] width 149 height 38
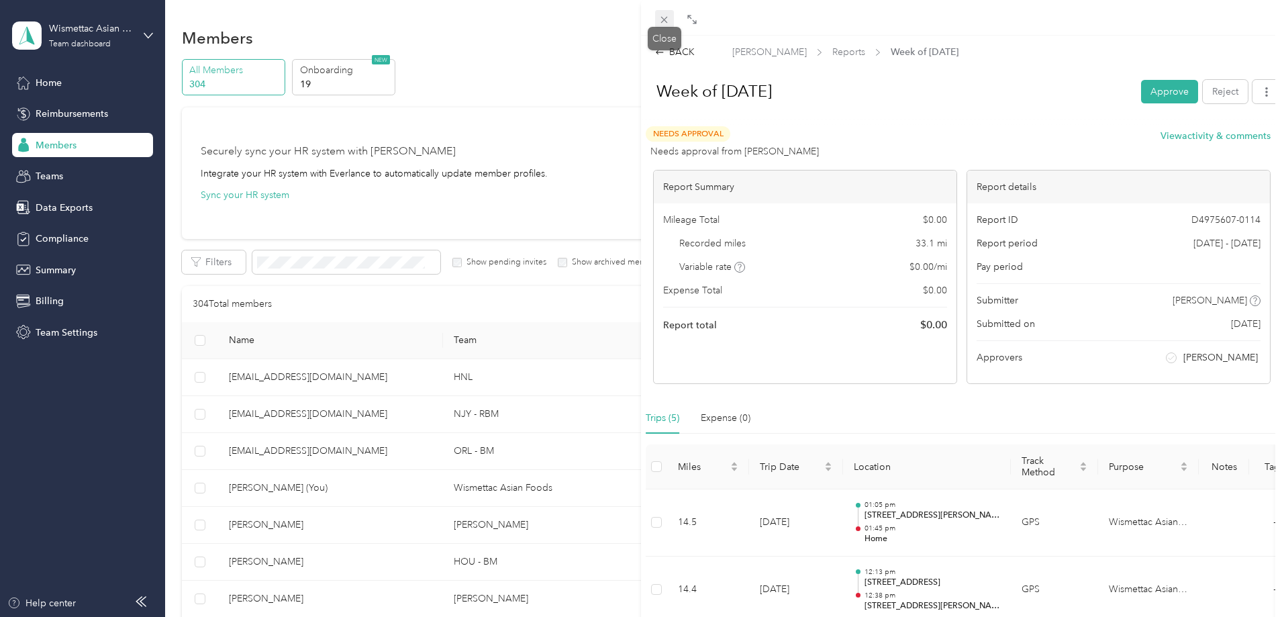
click at [662, 21] on icon at bounding box center [663, 19] width 11 height 11
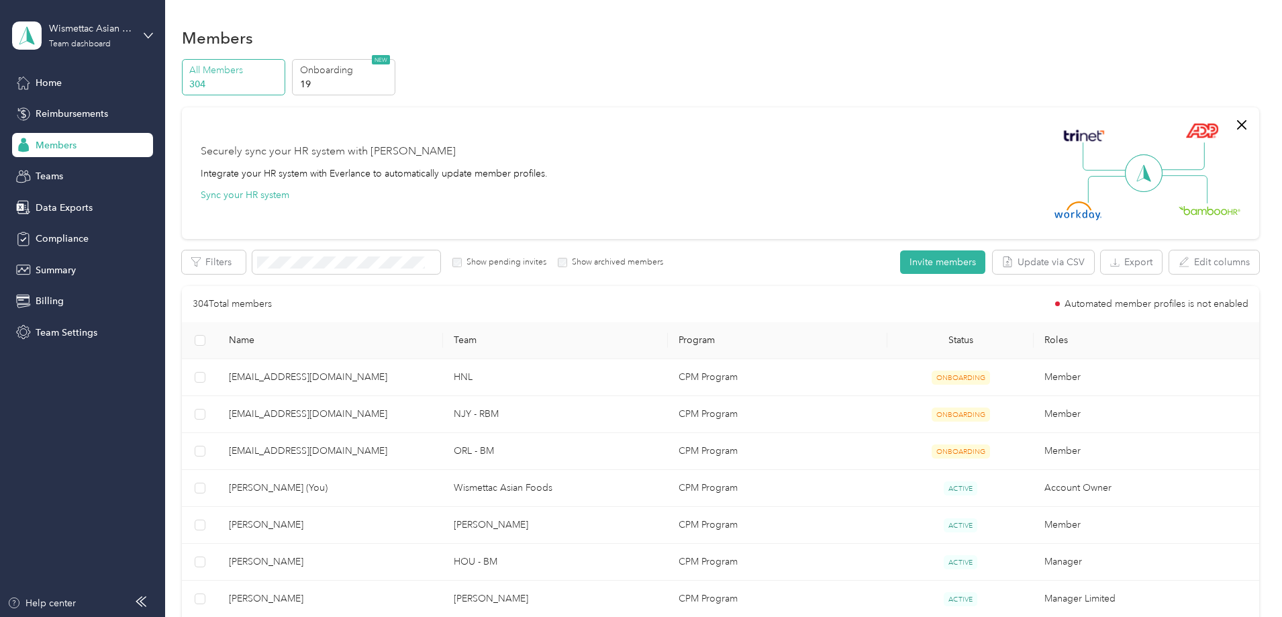
click at [86, 50] on div "Wismettac Asian Foods Team dashboard" at bounding box center [82, 35] width 141 height 47
click at [393, 255] on span at bounding box center [346, 261] width 188 height 23
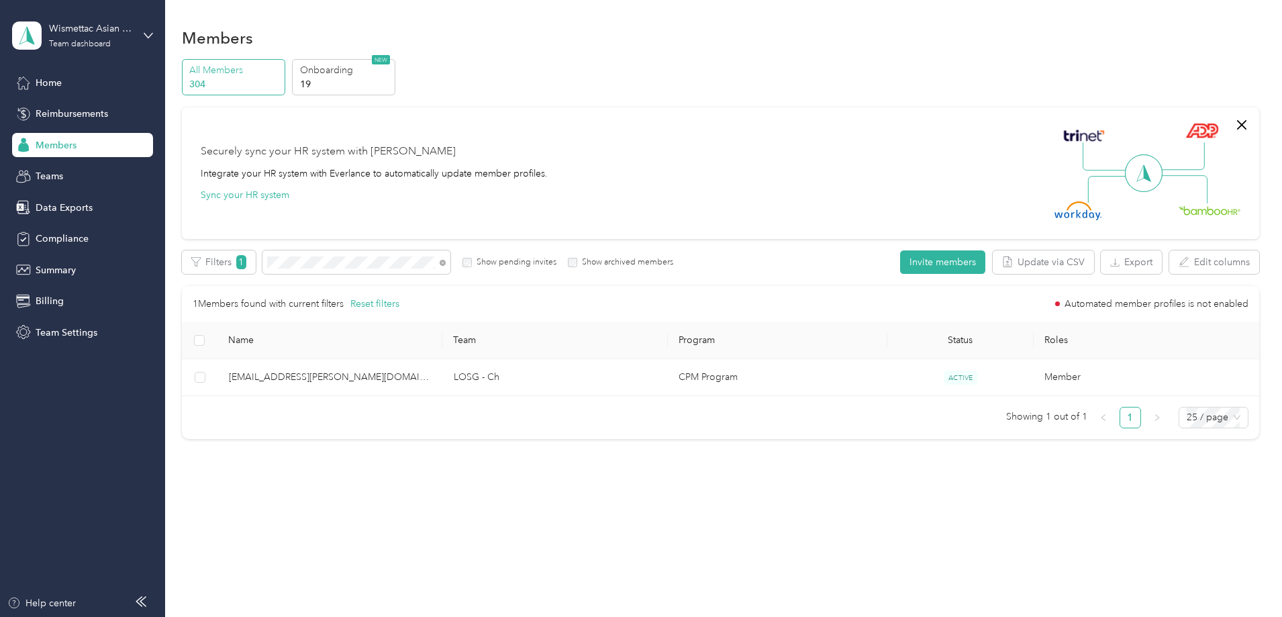
click at [438, 386] on td "max.huang@wismettacusa.com" at bounding box center [330, 377] width 225 height 37
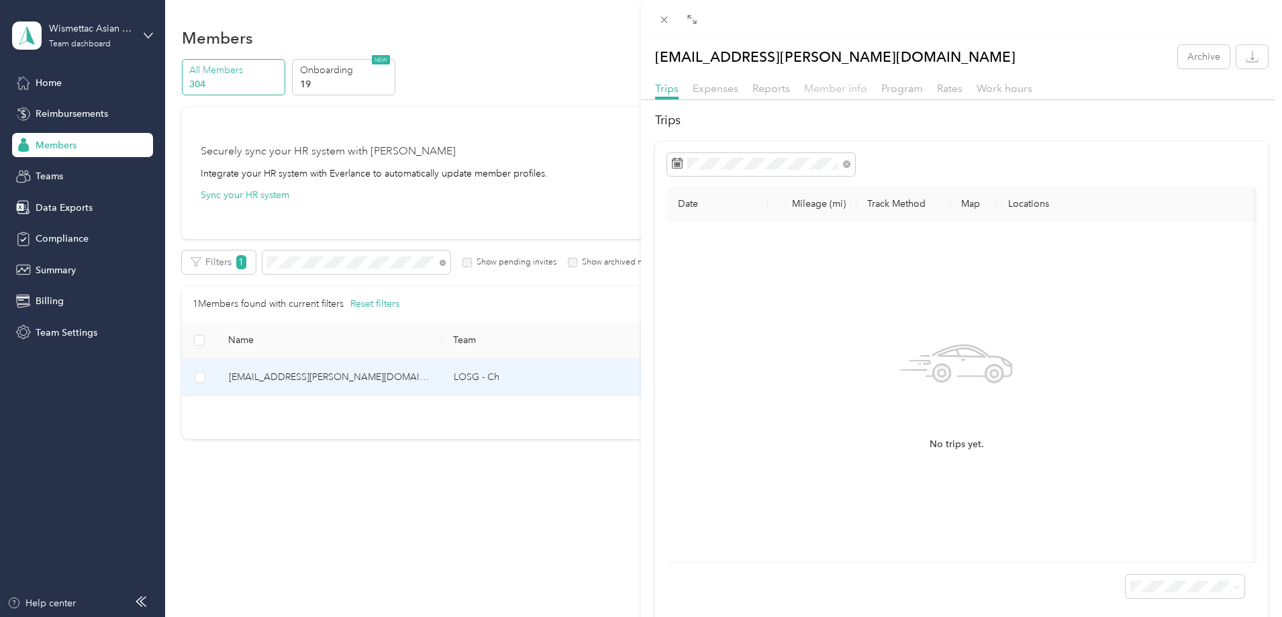
click at [837, 88] on span "Member info" at bounding box center [835, 88] width 63 height 13
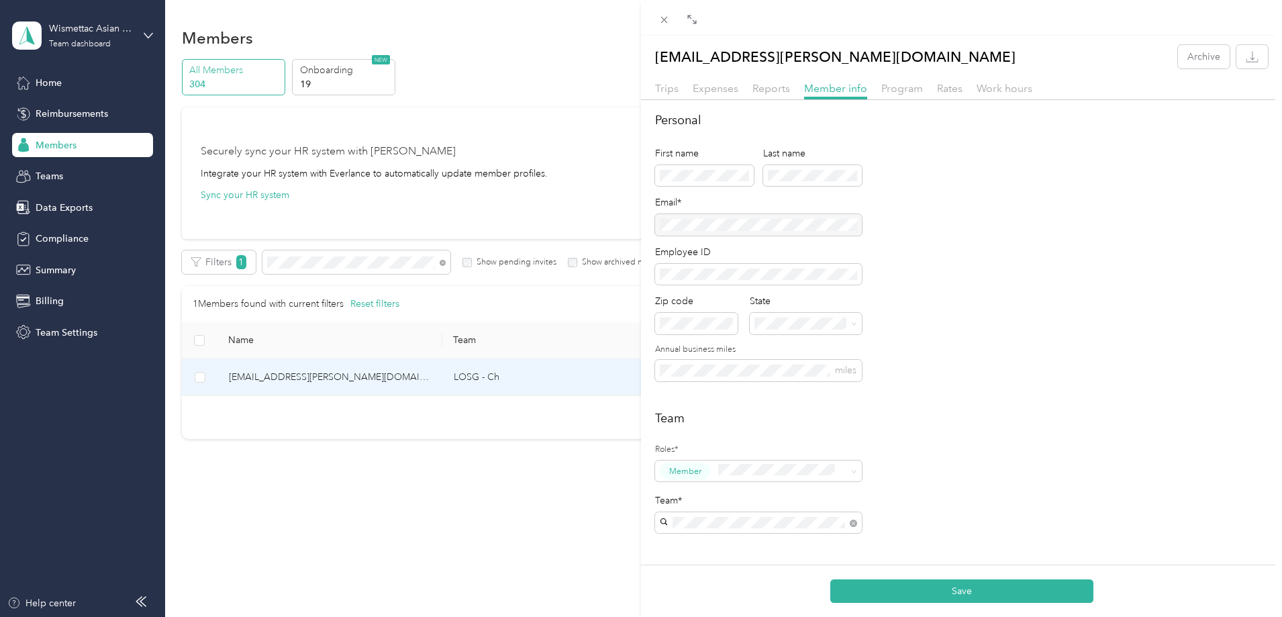
click at [908, 584] on button "Save" at bounding box center [961, 590] width 263 height 23
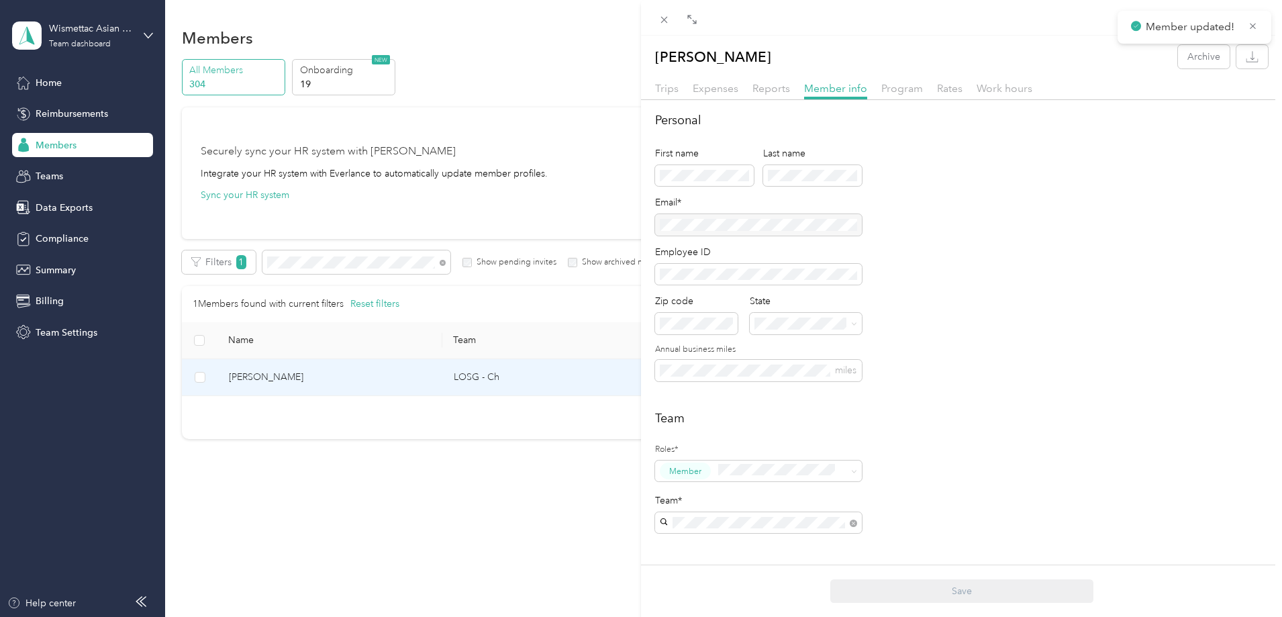
click at [508, 507] on div "Max Huang Archive Trips Expenses Reports Member info Program Rates Work hours P…" at bounding box center [641, 308] width 1282 height 617
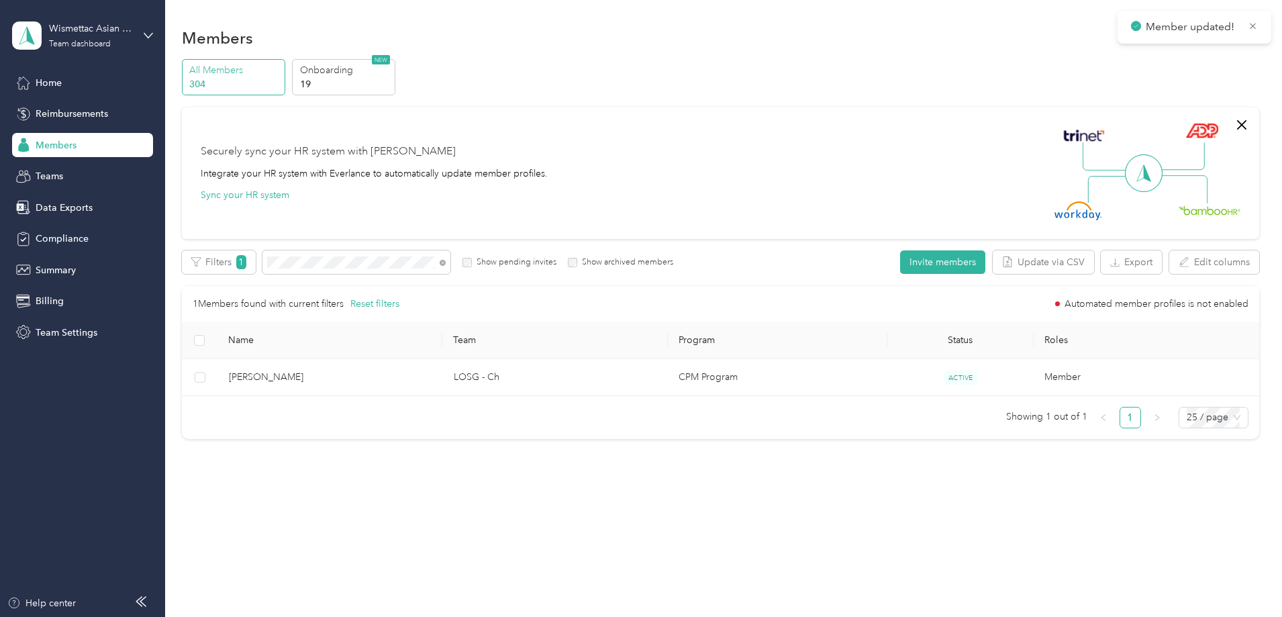
click at [454, 256] on div at bounding box center [641, 308] width 1282 height 617
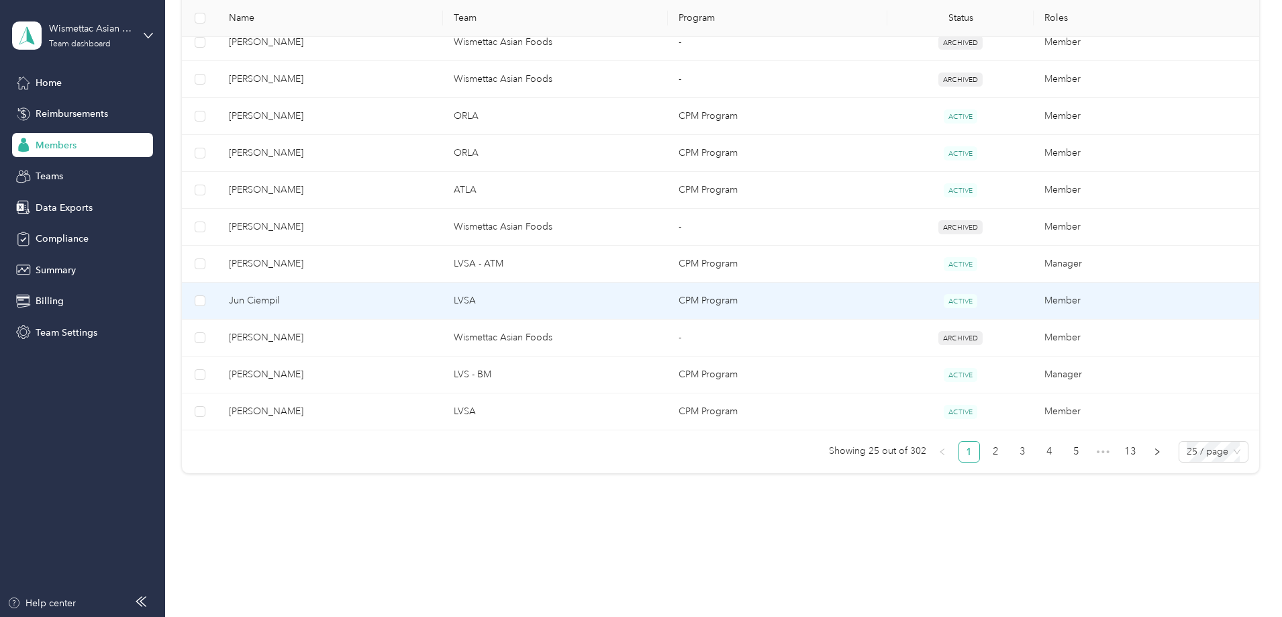
scroll to position [858, 0]
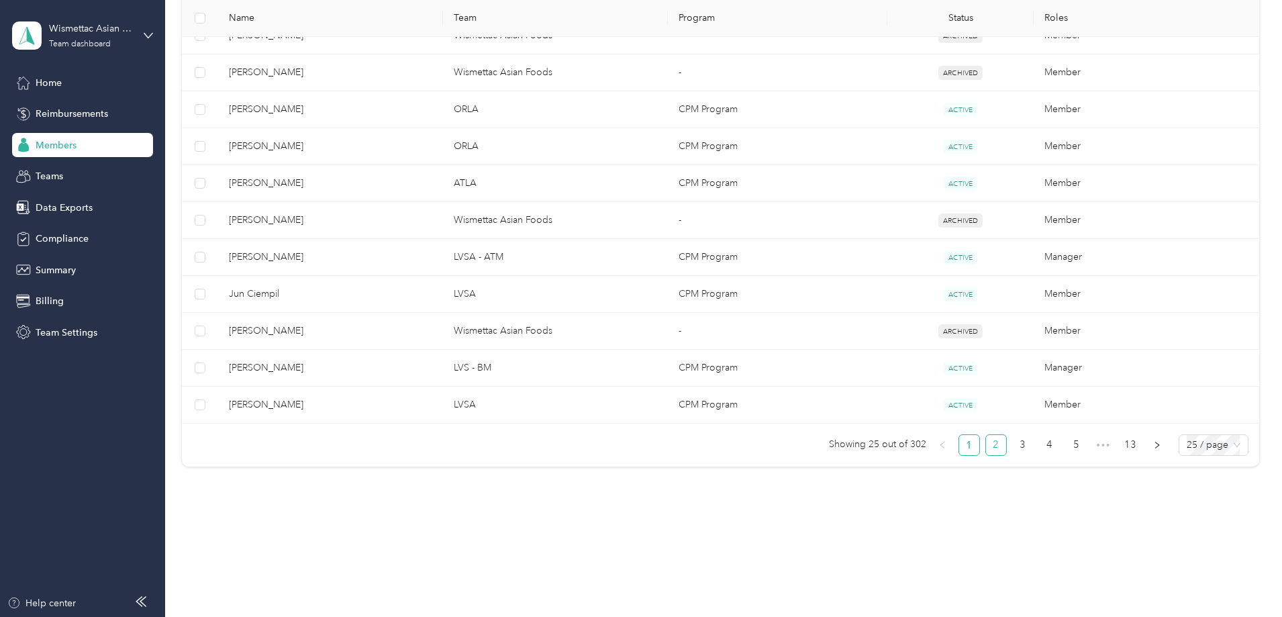
click at [986, 447] on link "2" at bounding box center [996, 445] width 20 height 20
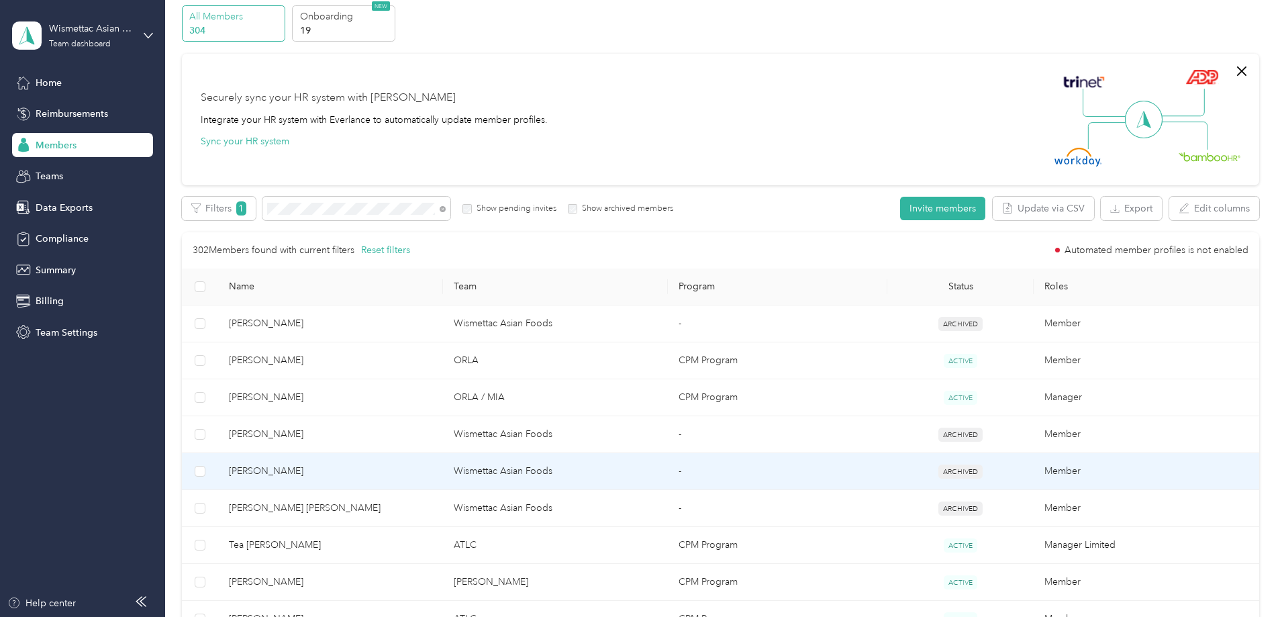
scroll to position [53, 0]
